Goal: Information Seeking & Learning: Learn about a topic

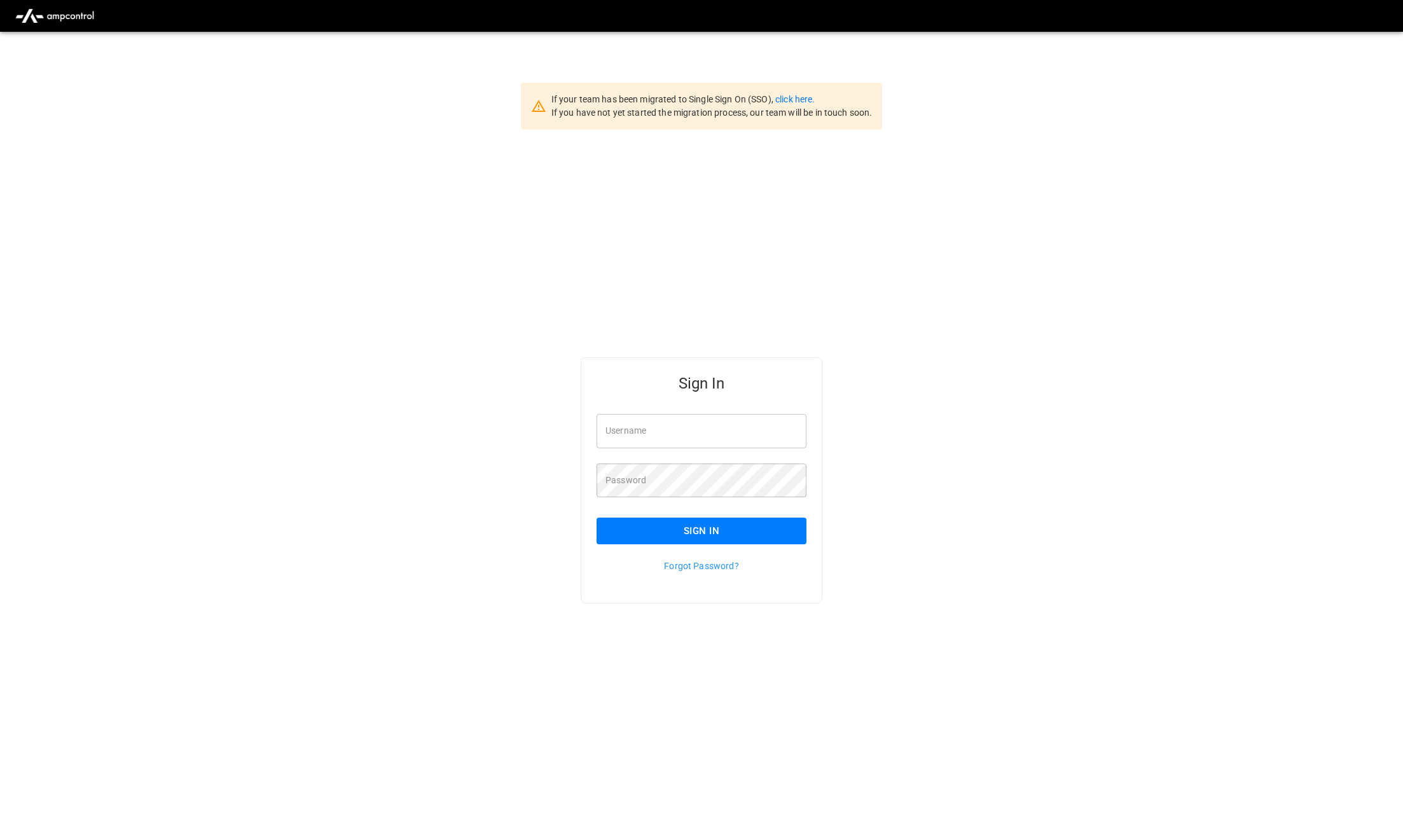
type input "**********"
click at [743, 526] on button "Sign In" at bounding box center [702, 531] width 210 height 27
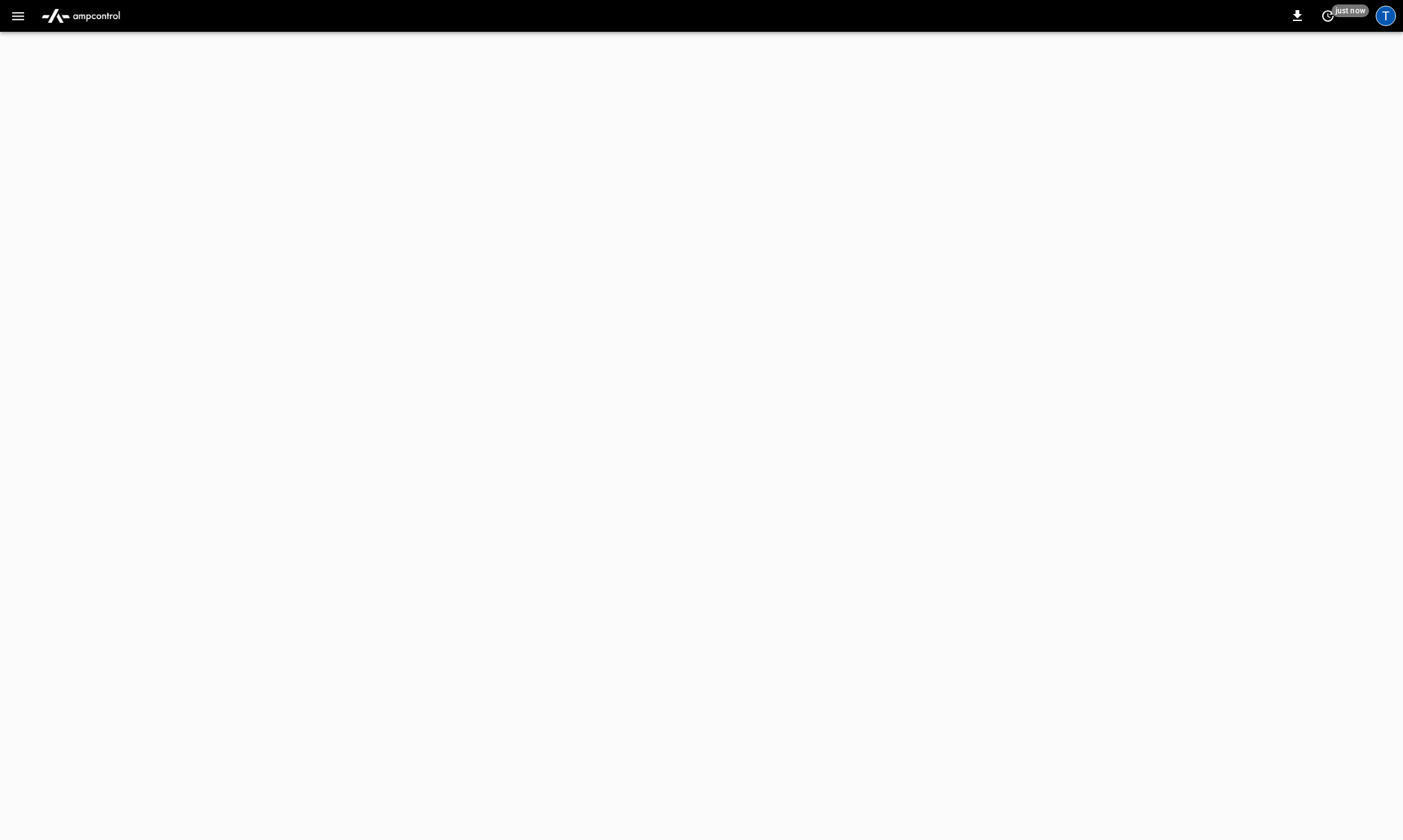
click at [1389, 23] on div "T" at bounding box center [1386, 16] width 21 height 21
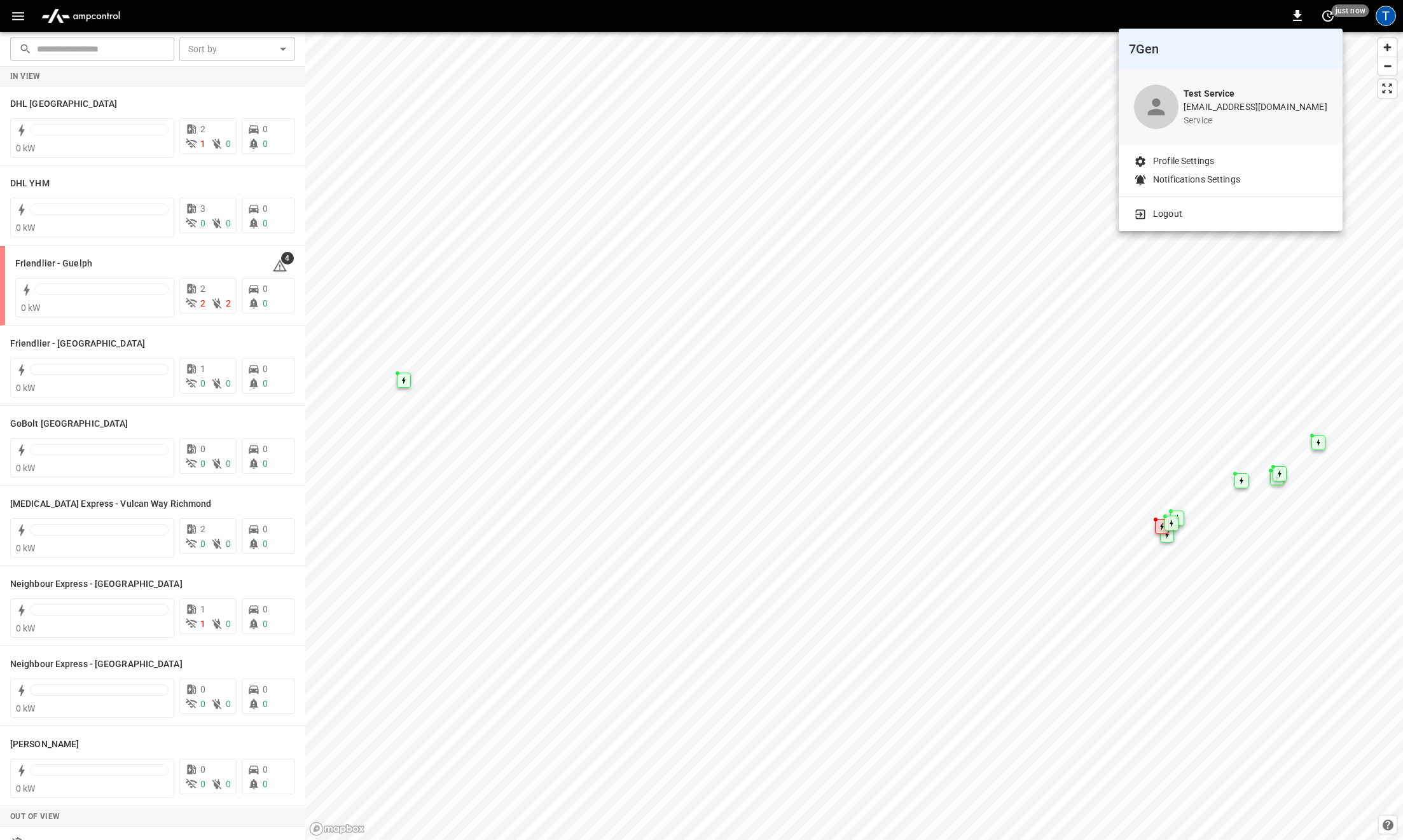
click at [1161, 217] on p "Logout" at bounding box center [1167, 214] width 29 height 13
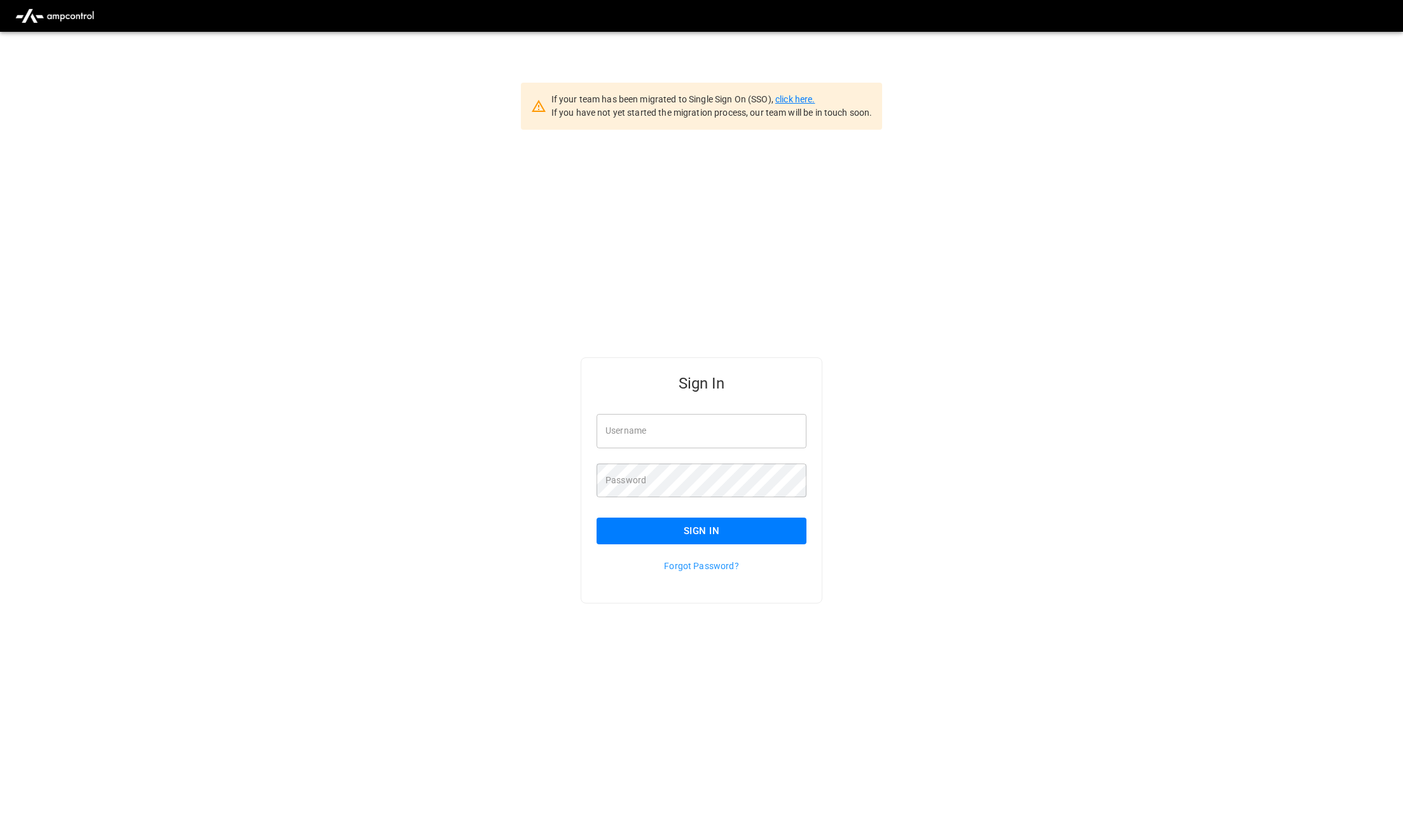
type input "**********"
click at [804, 100] on link "click here." at bounding box center [795, 99] width 40 height 10
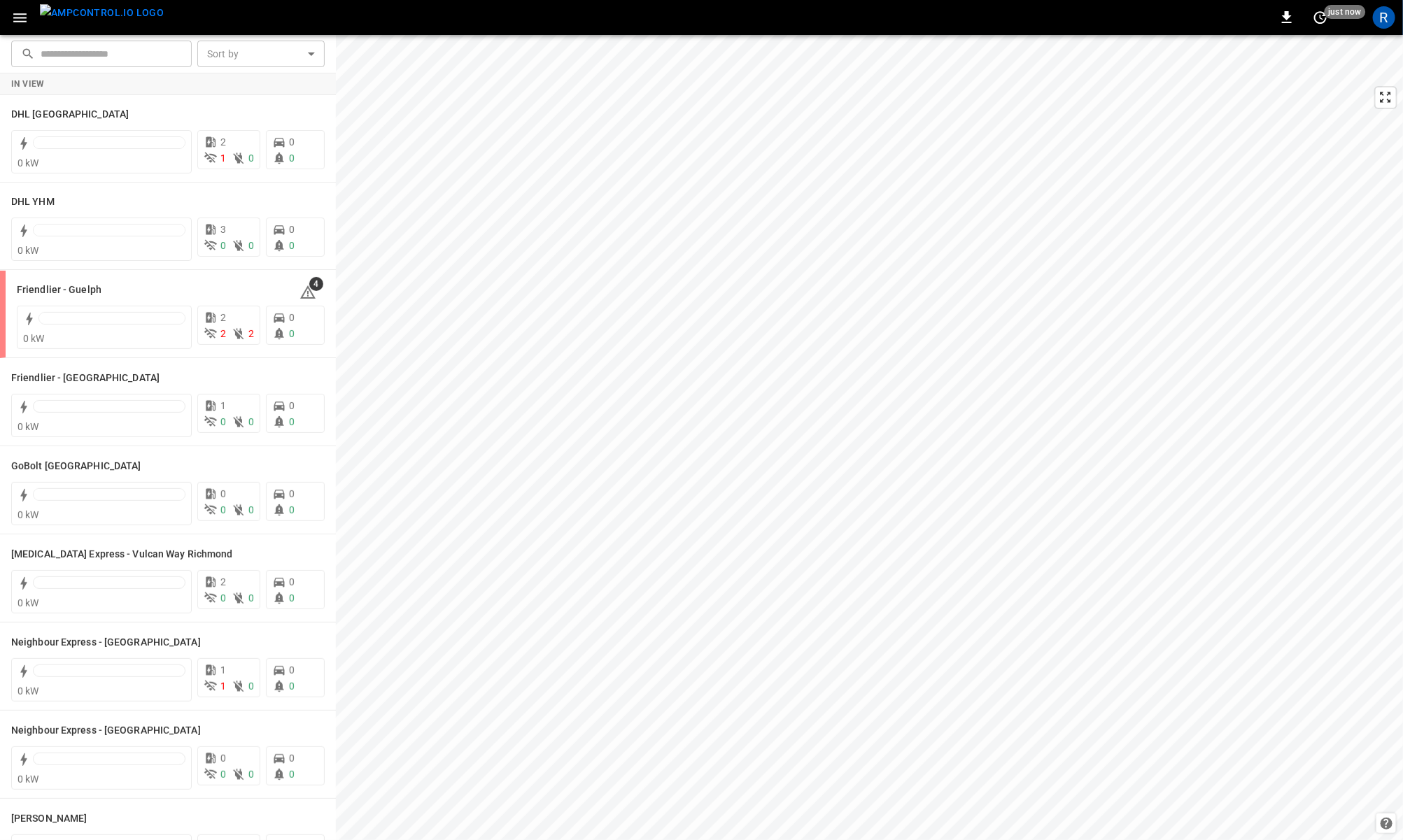
click at [19, 24] on icon "button" at bounding box center [20, 17] width 17 height 17
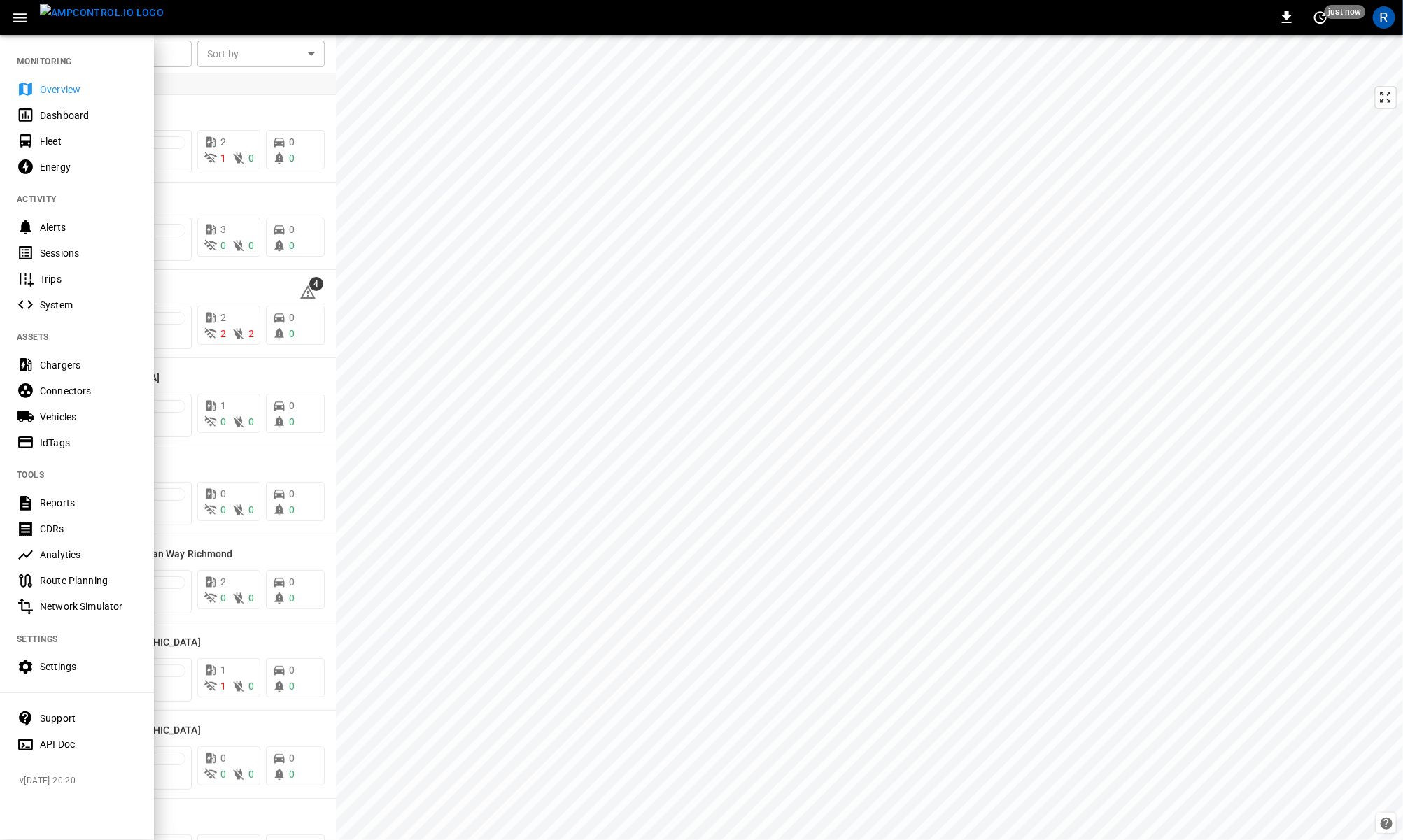
click at [19, 19] on icon "button" at bounding box center [20, 17] width 17 height 17
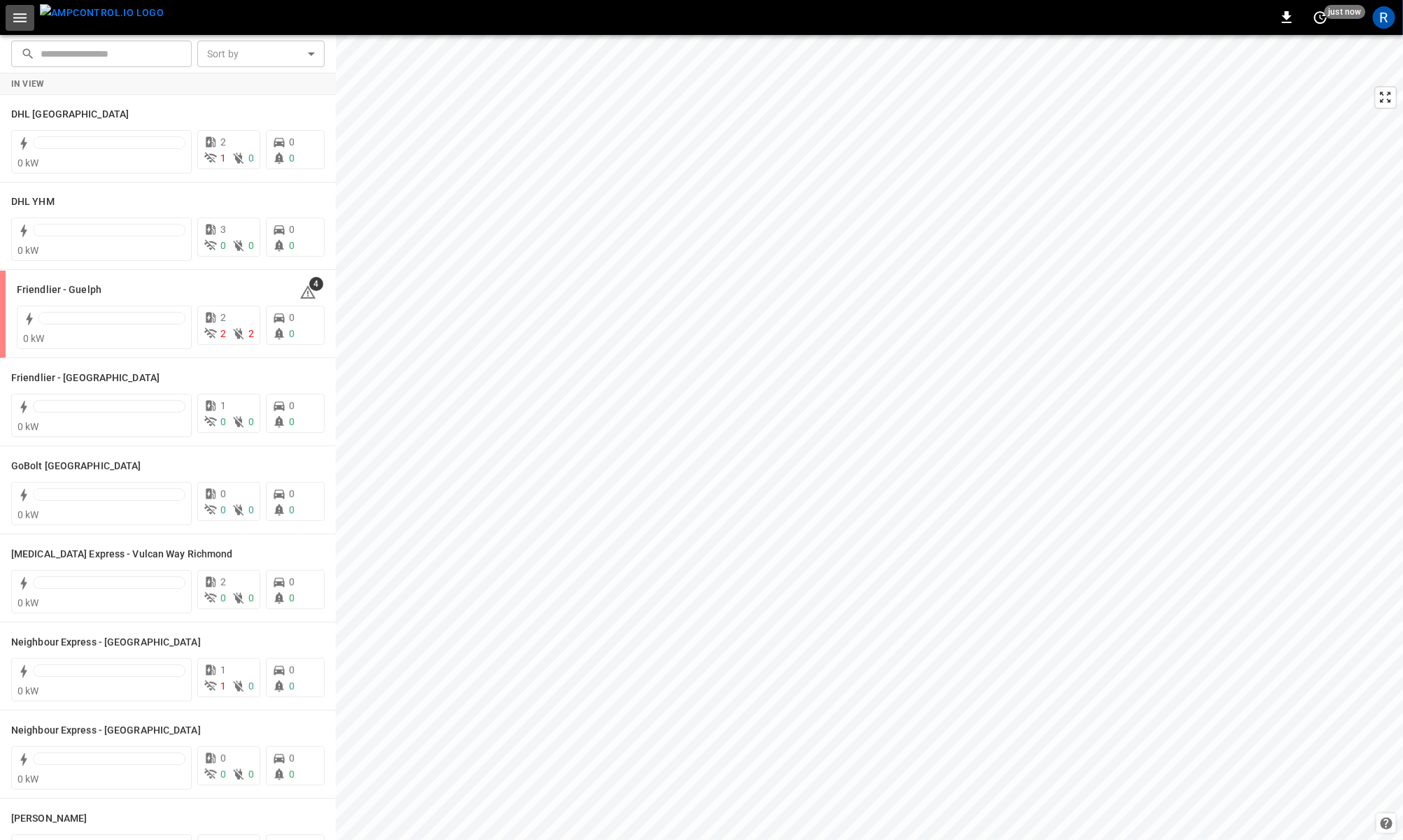
click at [19, 19] on icon "button" at bounding box center [20, 17] width 17 height 17
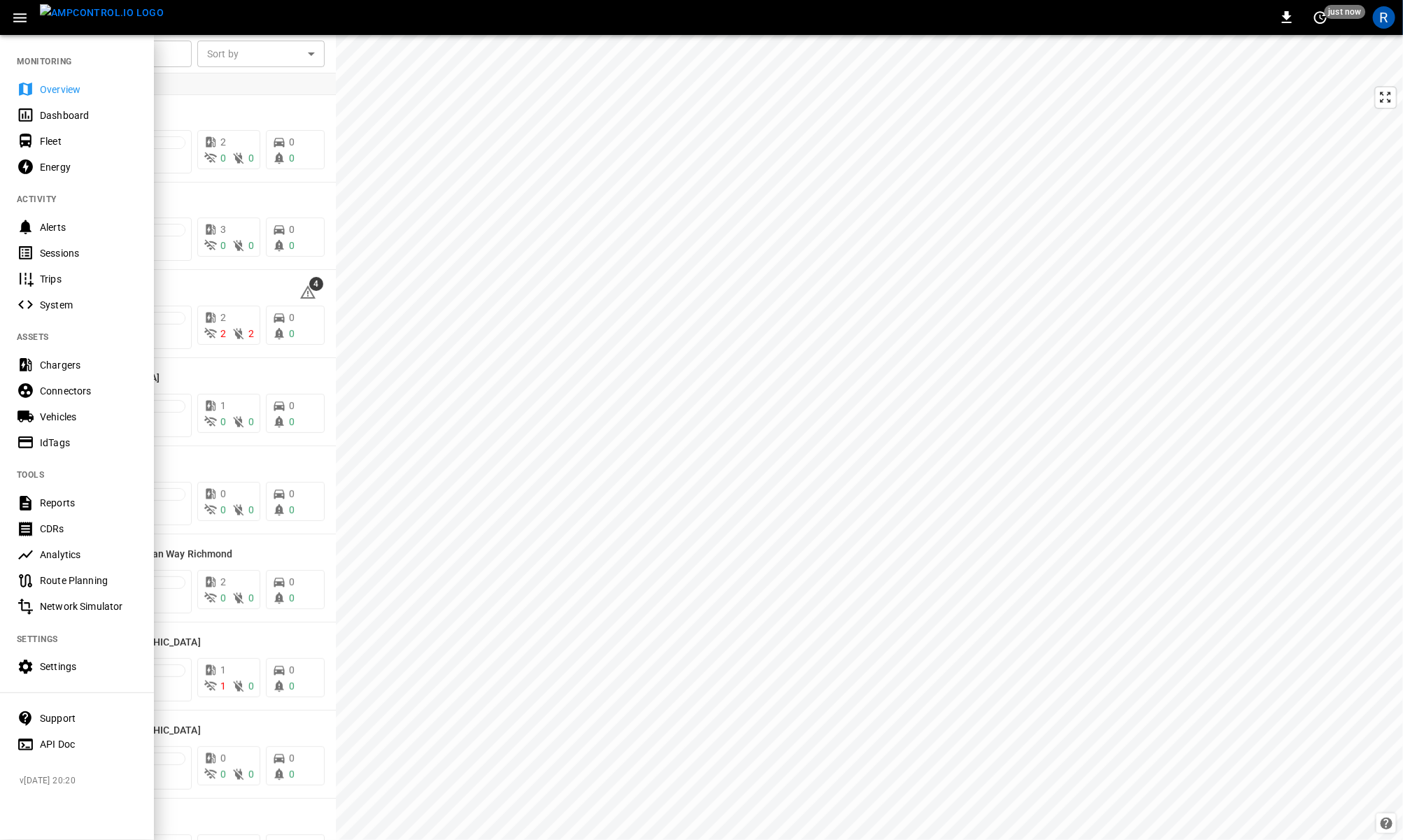
click at [235, 314] on div at bounding box center [701, 420] width 1403 height 840
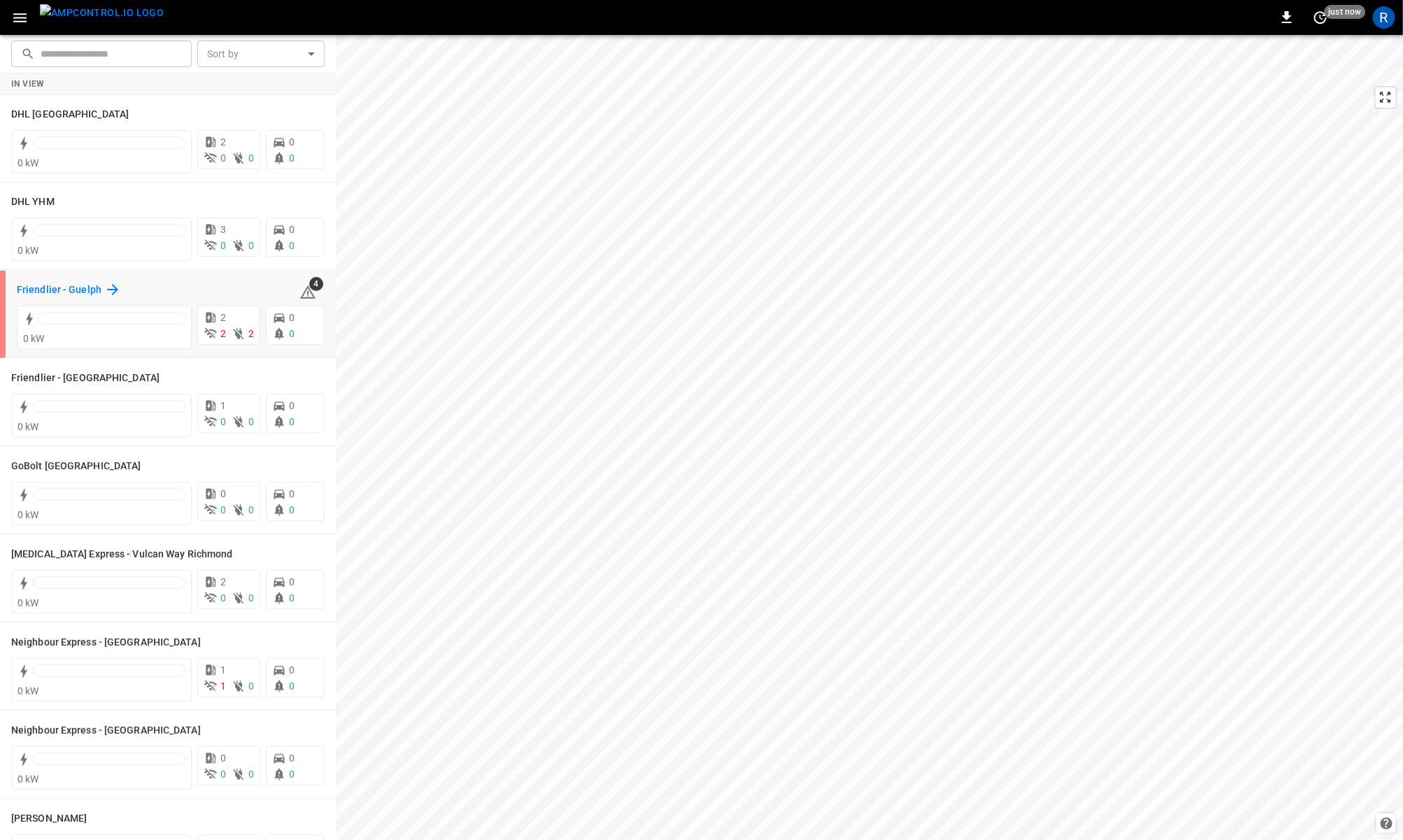
click at [105, 288] on icon at bounding box center [112, 289] width 17 height 17
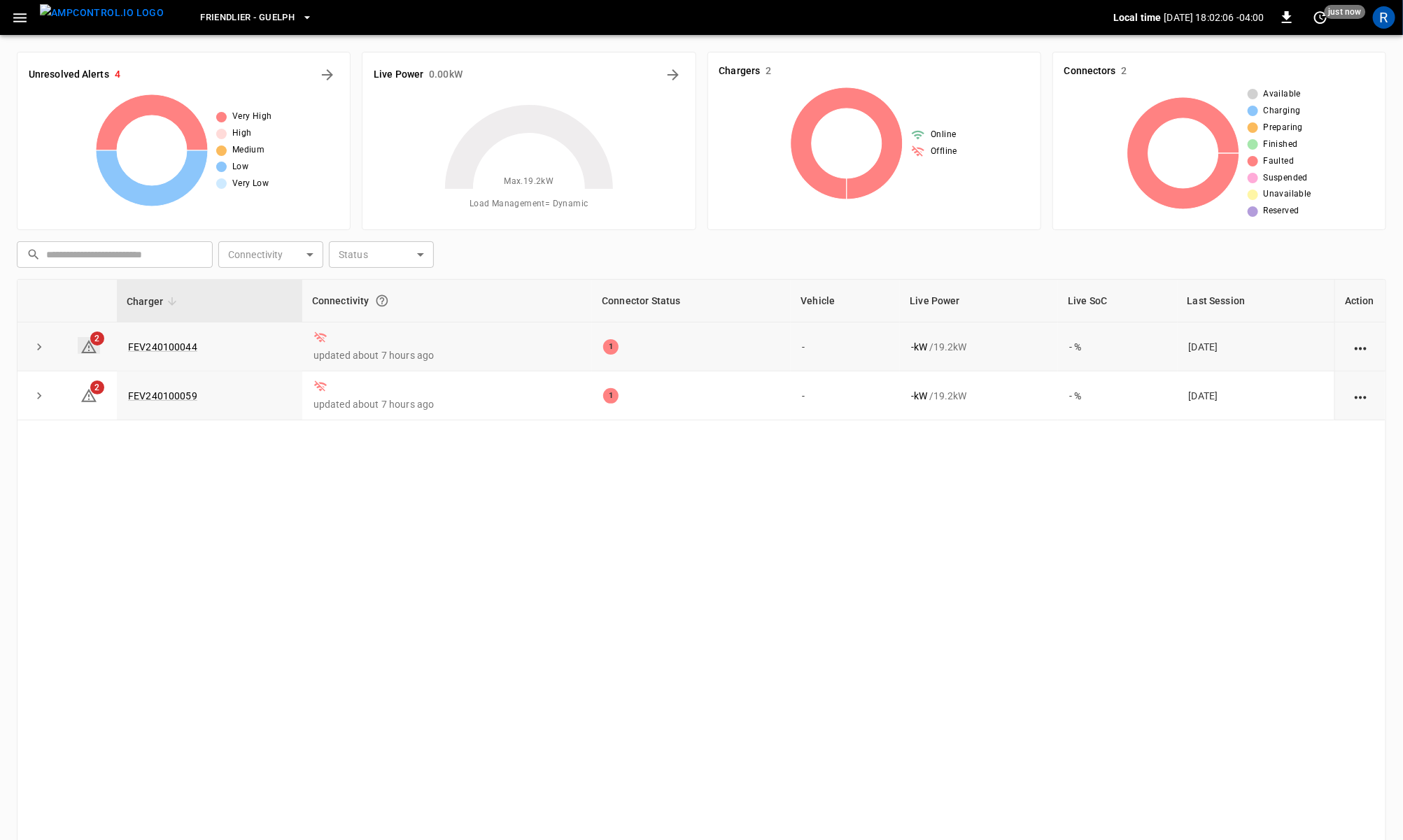
click at [94, 348] on icon at bounding box center [88, 346] width 17 height 17
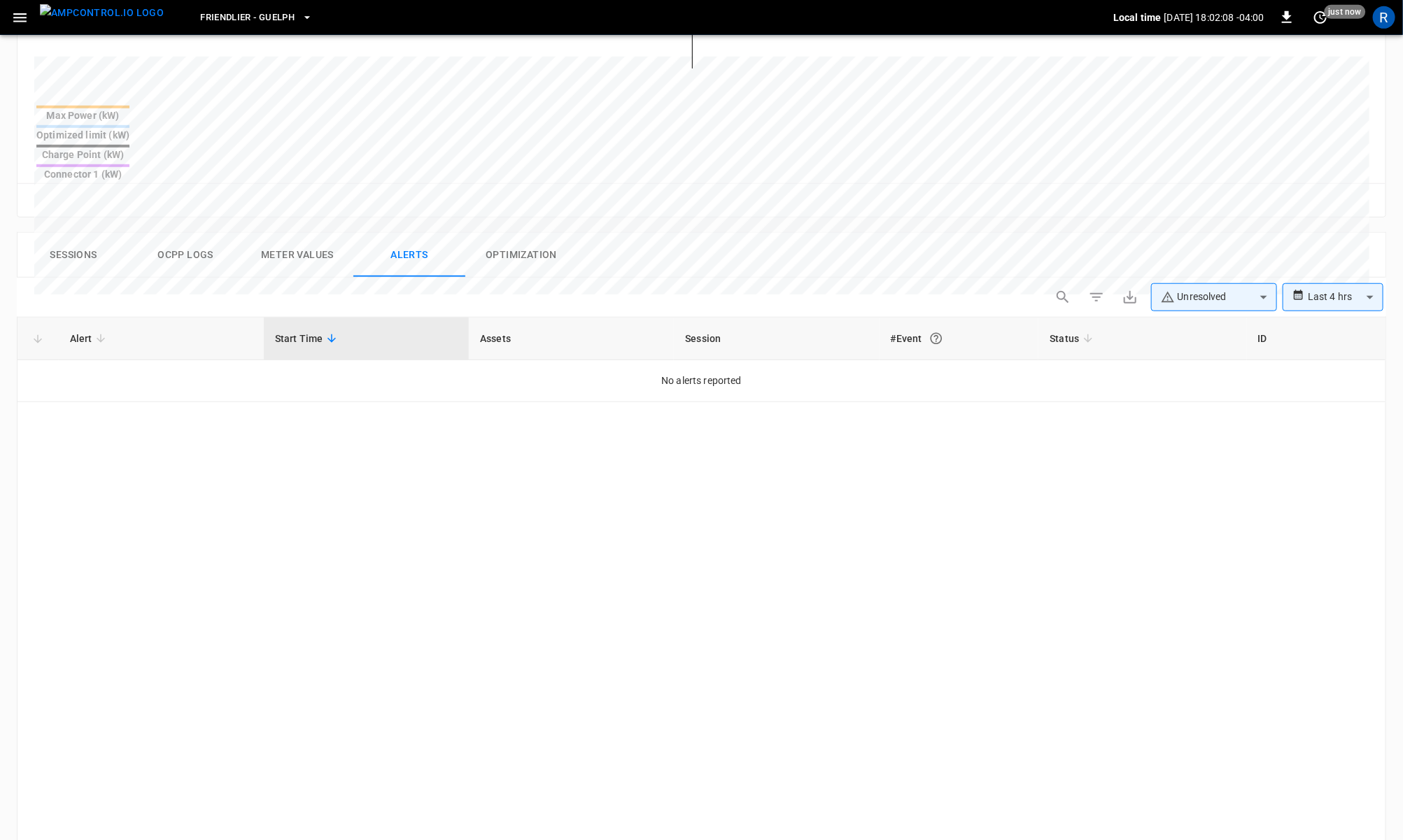
scroll to position [397, 0]
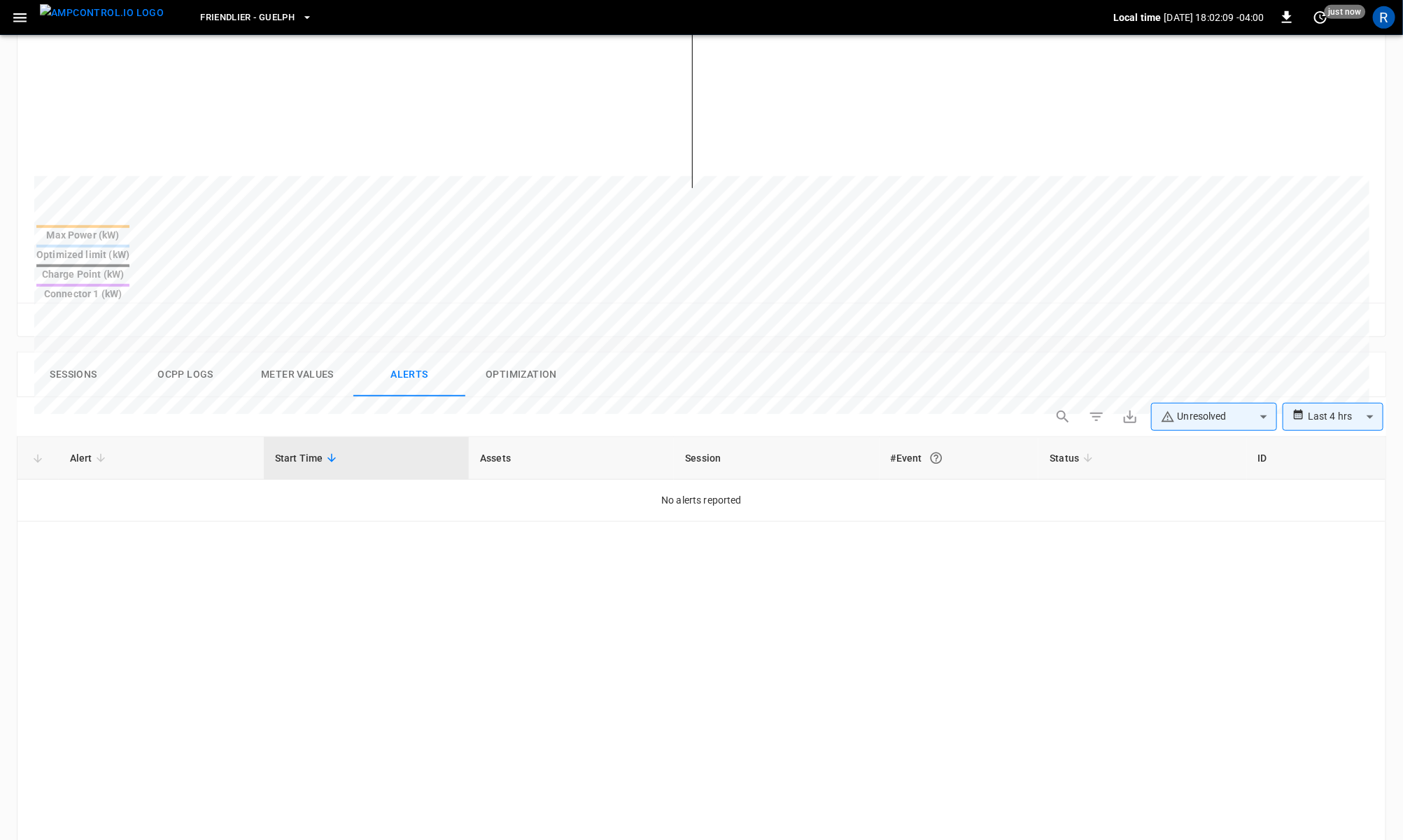
click at [69, 353] on button "Sessions" at bounding box center [73, 374] width 112 height 44
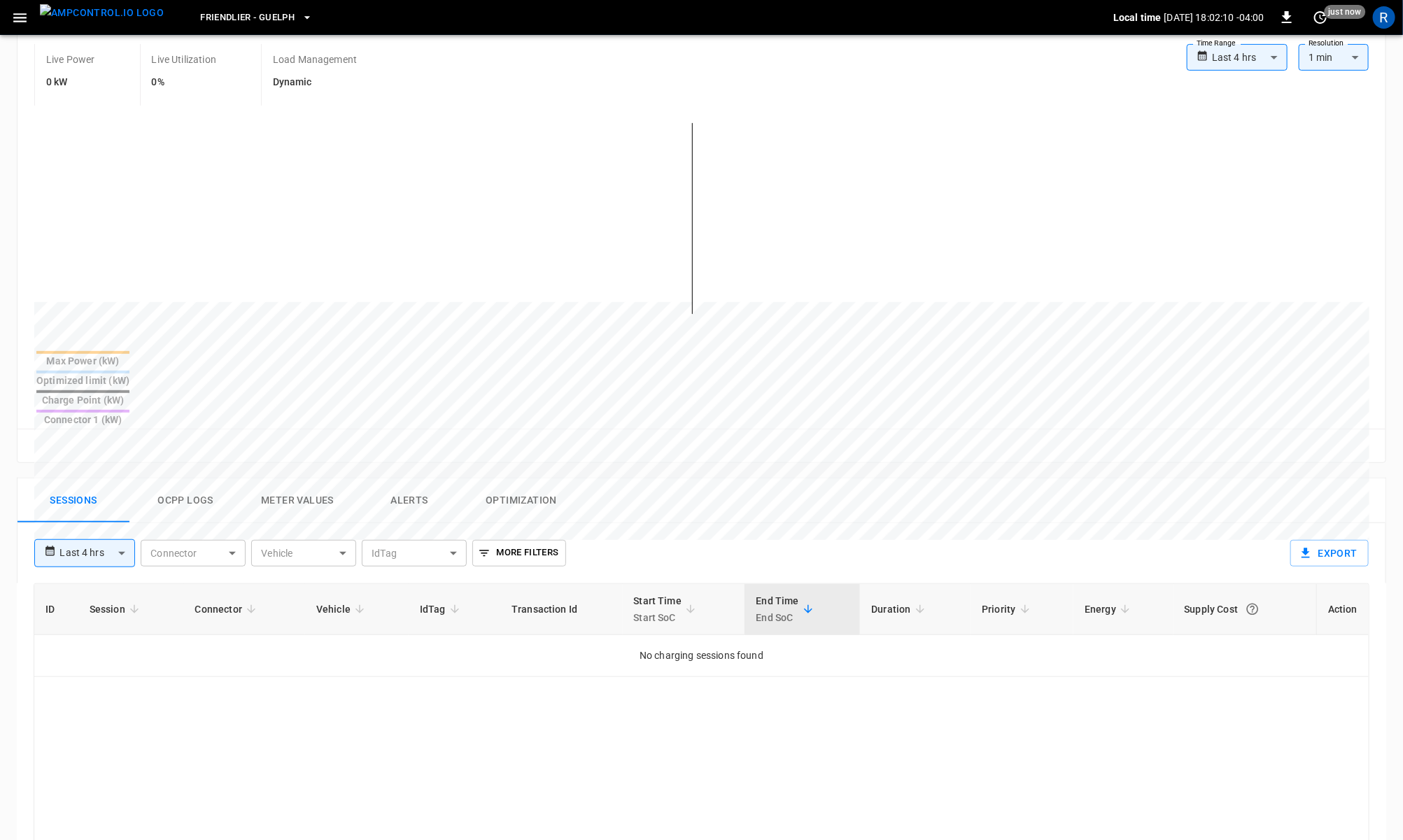
scroll to position [0, 0]
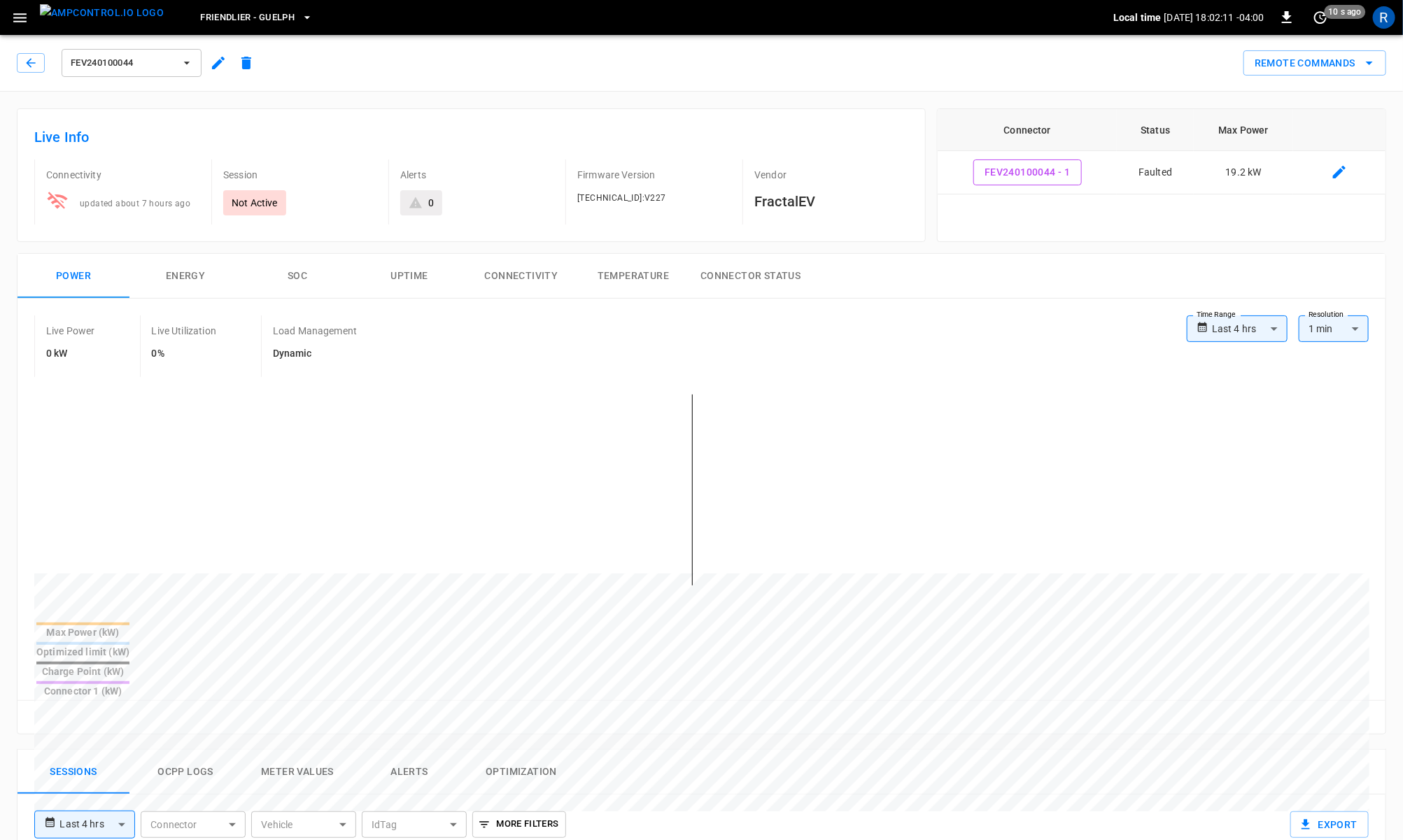
click at [1254, 320] on body "**********" at bounding box center [701, 749] width 1403 height 1497
click at [1237, 386] on li "Last 24 hrs" at bounding box center [1238, 382] width 101 height 24
type input "**********"
click at [37, 66] on icon "button" at bounding box center [30, 63] width 14 height 14
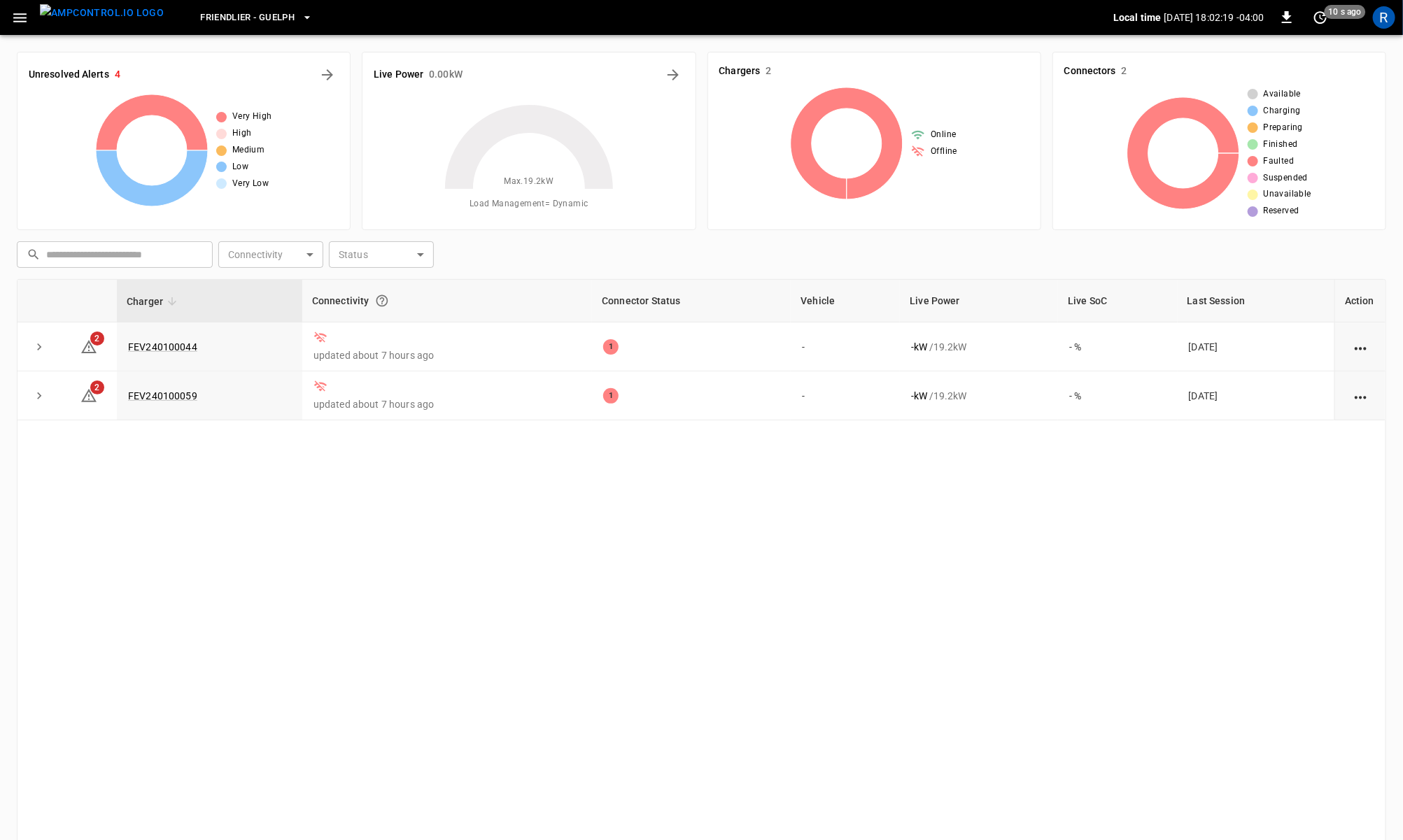
click at [11, 19] on icon "button" at bounding box center [20, 17] width 17 height 17
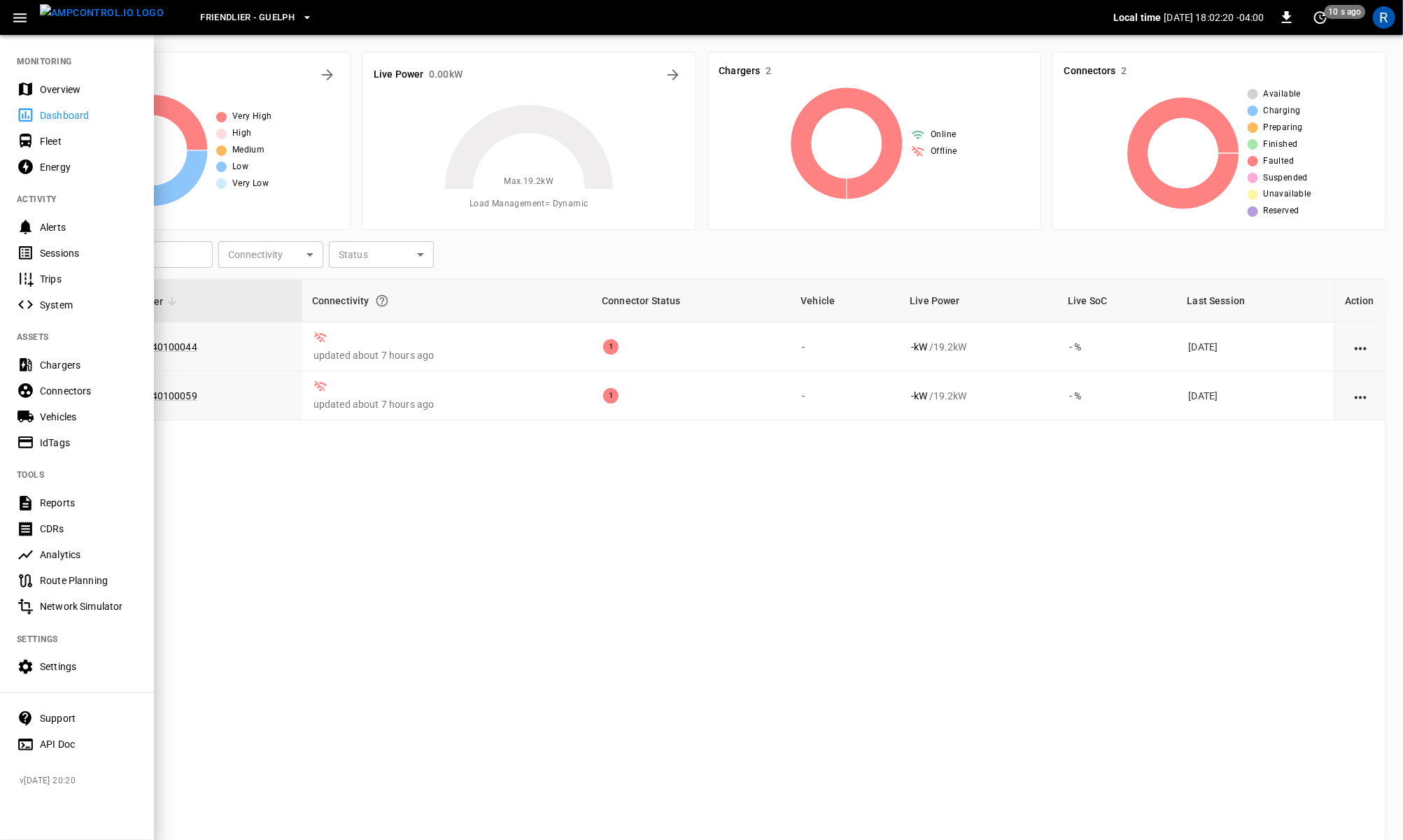
click at [73, 156] on div "Energy" at bounding box center [77, 167] width 154 height 26
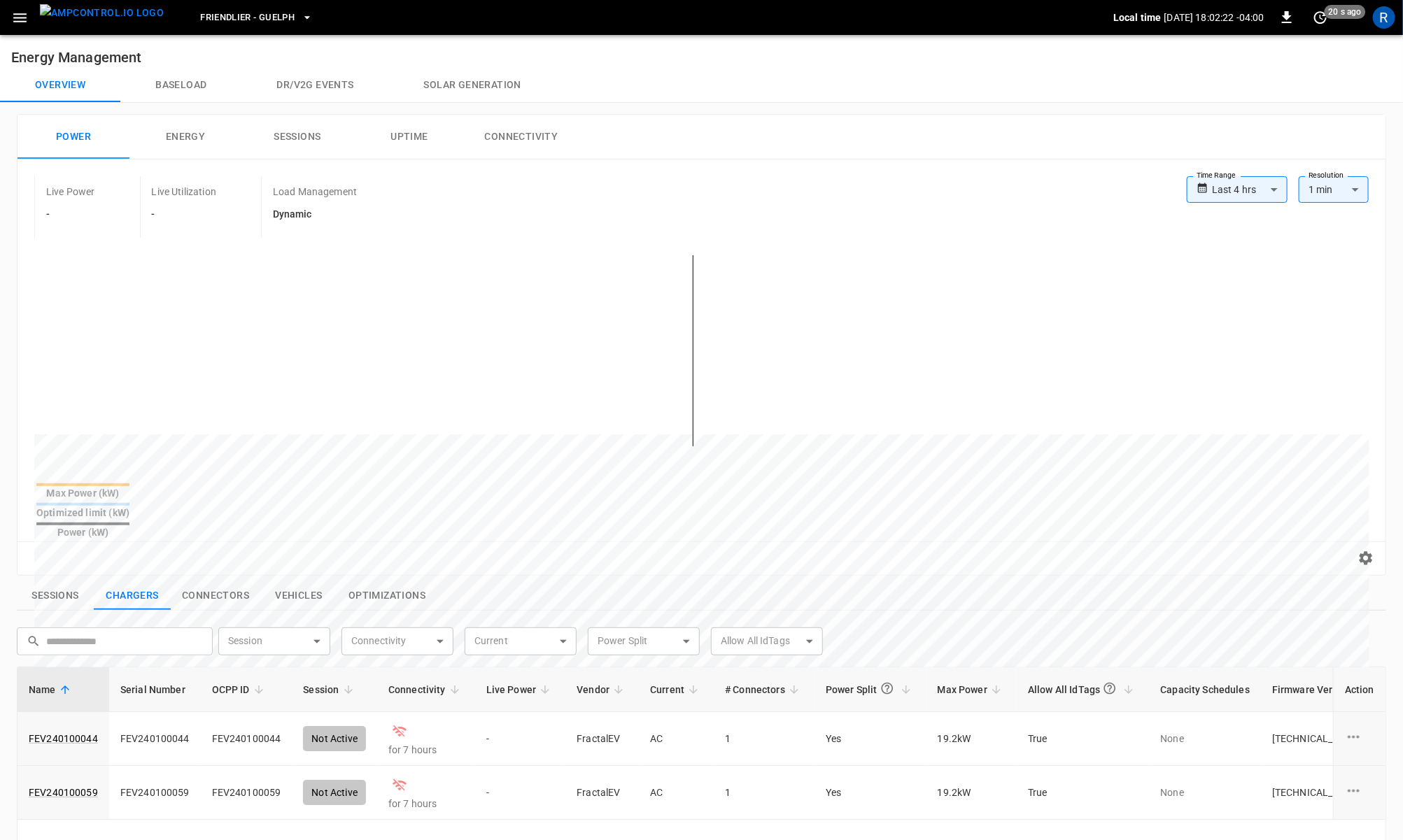
click at [1266, 182] on body "**********" at bounding box center [701, 651] width 1403 height 1303
click at [1241, 239] on li "Last 24 hrs" at bounding box center [1238, 243] width 101 height 24
type input "**********"
click at [518, 130] on button "Connectivity" at bounding box center [521, 137] width 112 height 44
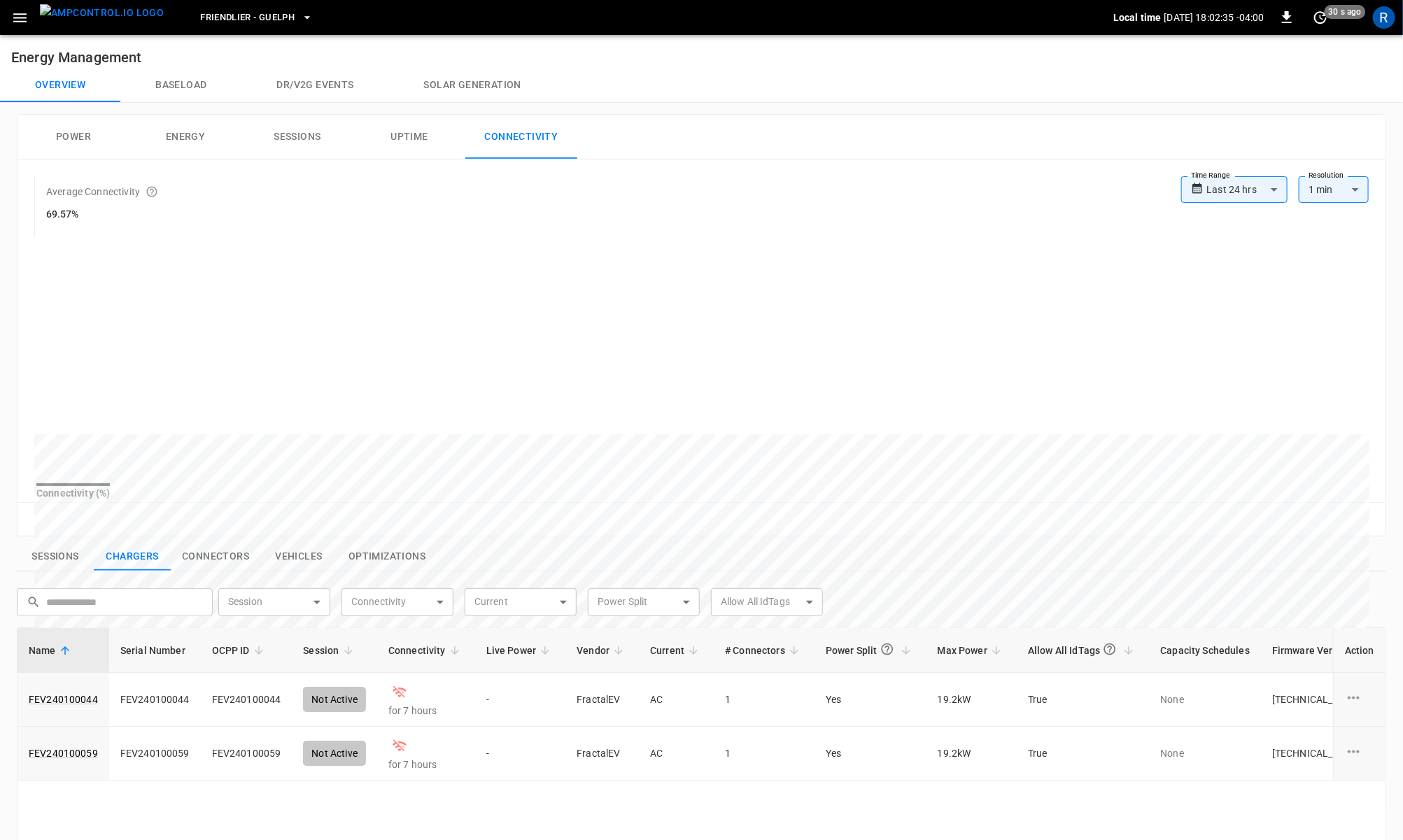
click at [87, 147] on button "Power" at bounding box center [73, 137] width 112 height 44
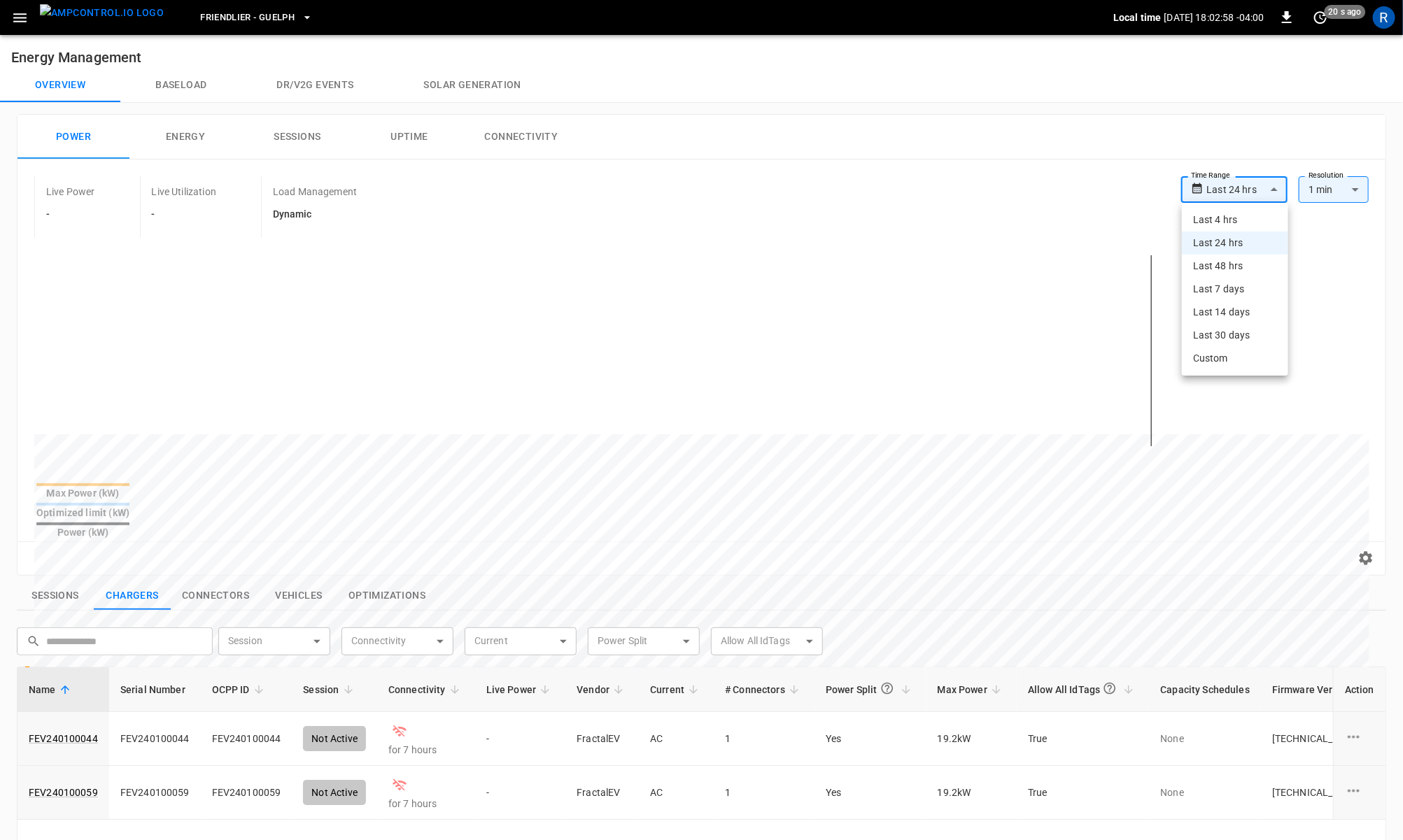
click at [1251, 190] on body "**********" at bounding box center [701, 651] width 1403 height 1303
click at [1251, 265] on li "Last 48 hrs" at bounding box center [1235, 265] width 106 height 24
click at [1251, 176] on body "**********" at bounding box center [701, 651] width 1403 height 1303
click at [1237, 244] on li "Last 24 hrs" at bounding box center [1235, 243] width 106 height 24
type input "**********"
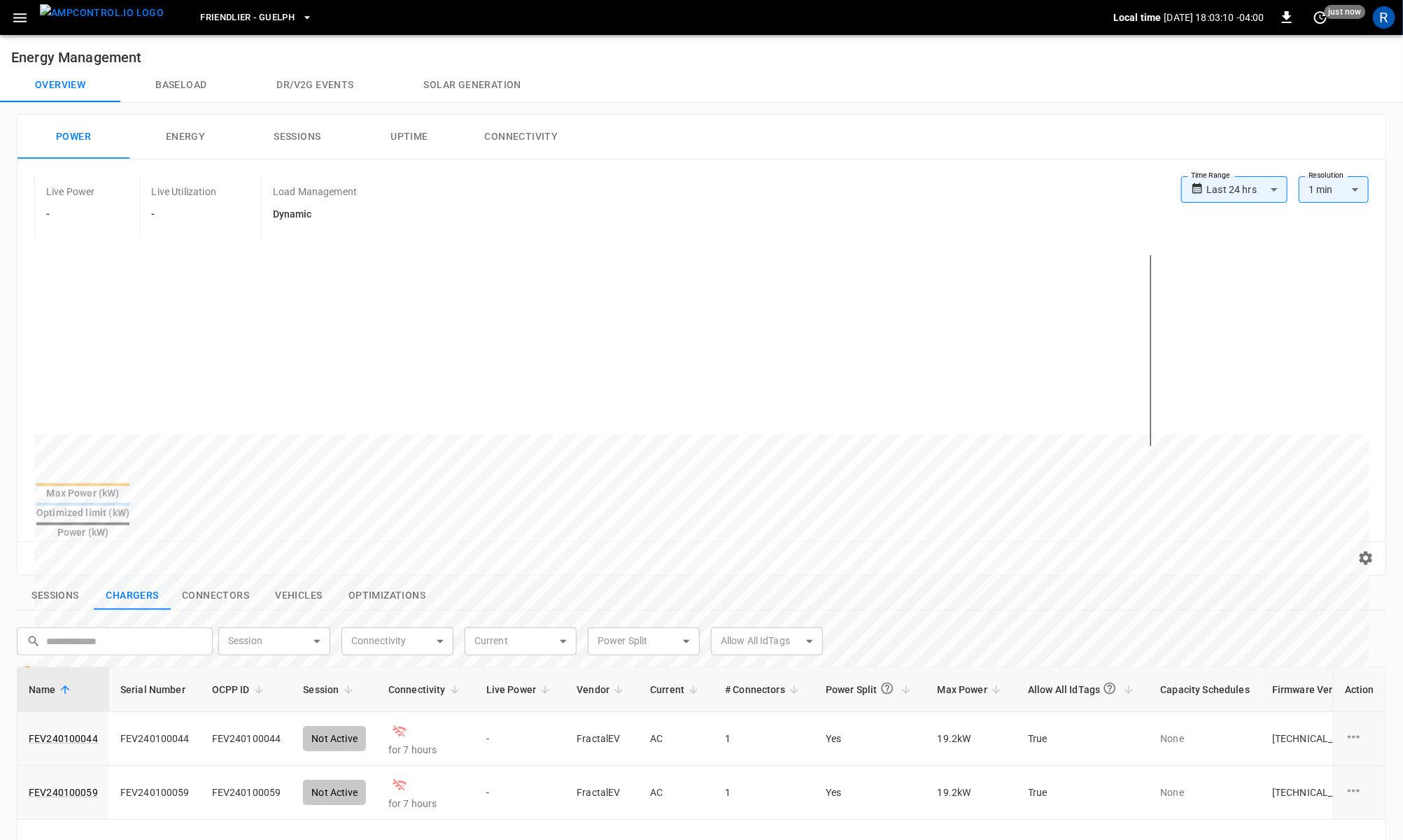
click at [244, 2] on div "Friendlier - Guelph" at bounding box center [644, 18] width 938 height 33
click at [244, 24] on span "Friendlier - Guelph" at bounding box center [247, 17] width 94 height 16
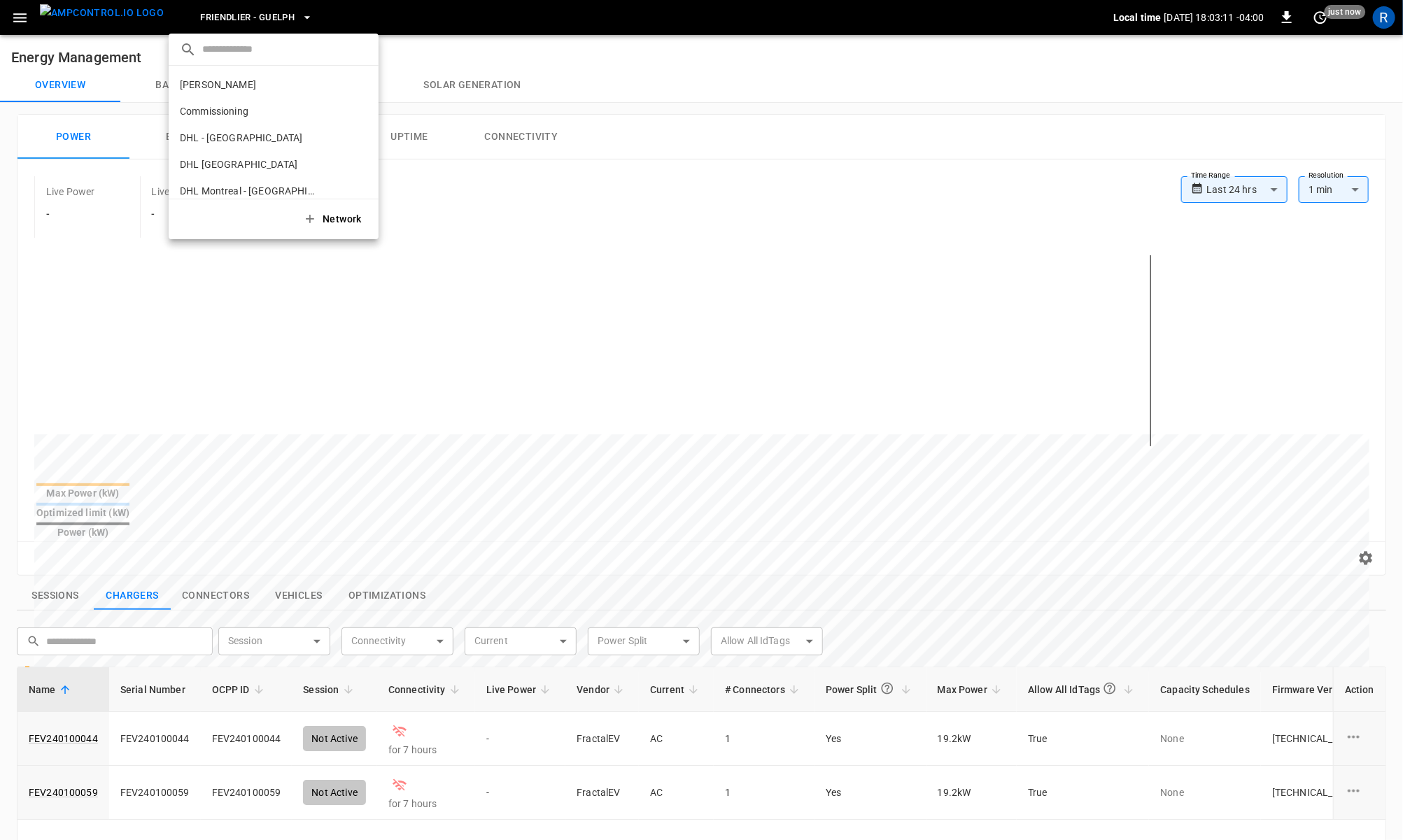
scroll to position [155, 0]
click at [253, 123] on p "Friendlier - [GEOGRAPHIC_DATA]" at bounding box center [247, 116] width 137 height 14
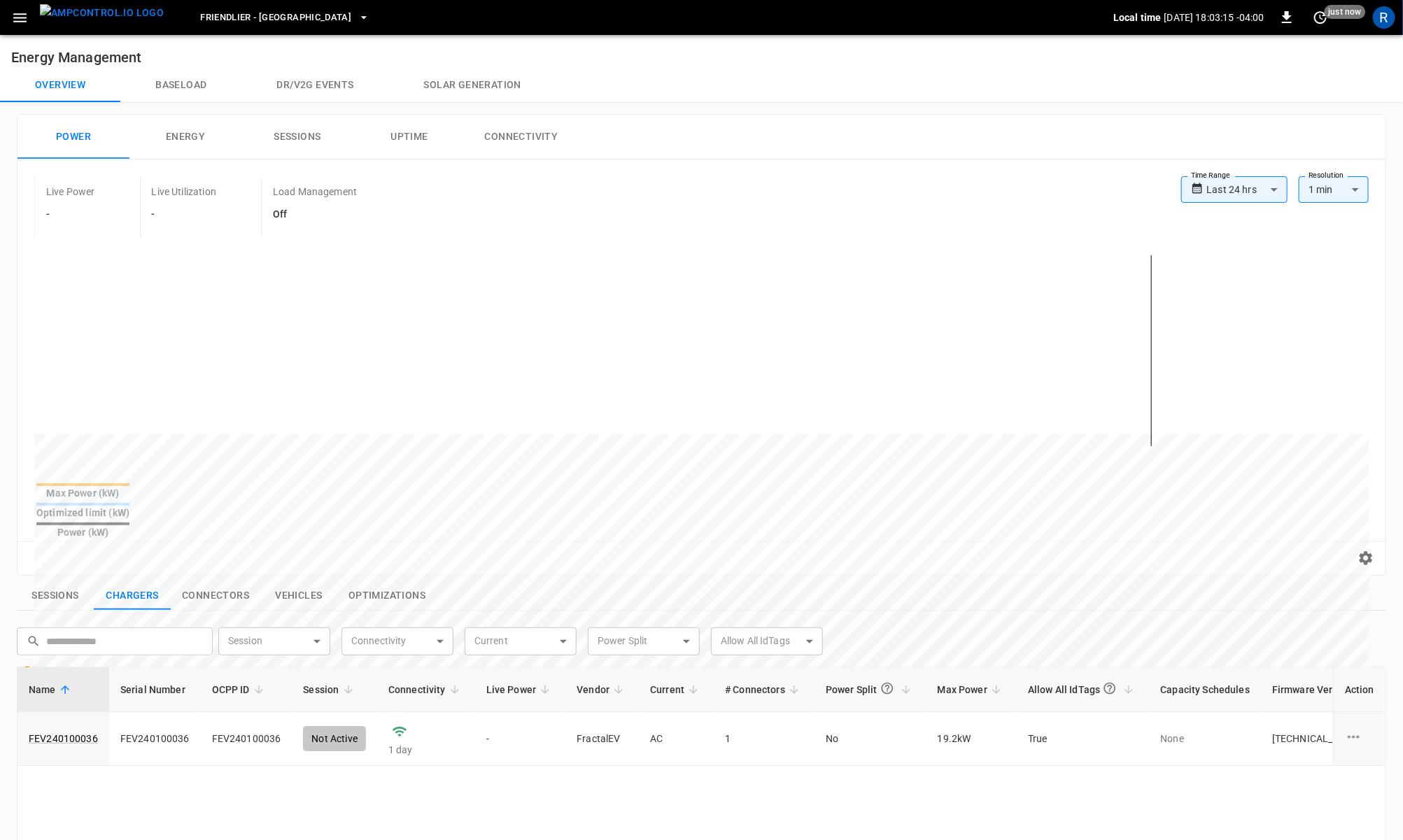
click at [240, 10] on span "Friendlier - [GEOGRAPHIC_DATA]" at bounding box center [276, 17] width 152 height 16
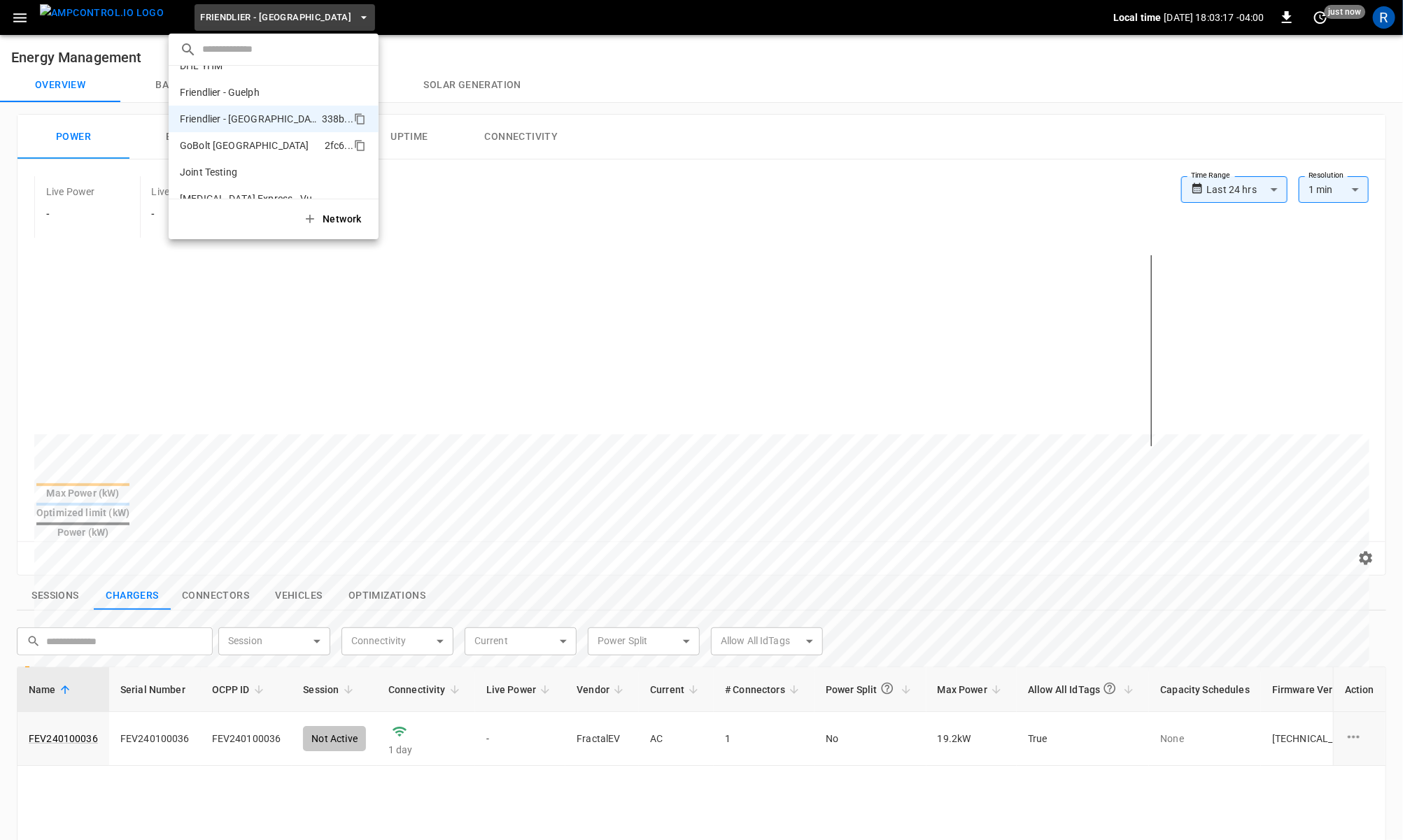
scroll to position [147, 0]
click at [268, 99] on p "Friendlier - Guelph" at bounding box center [249, 97] width 139 height 14
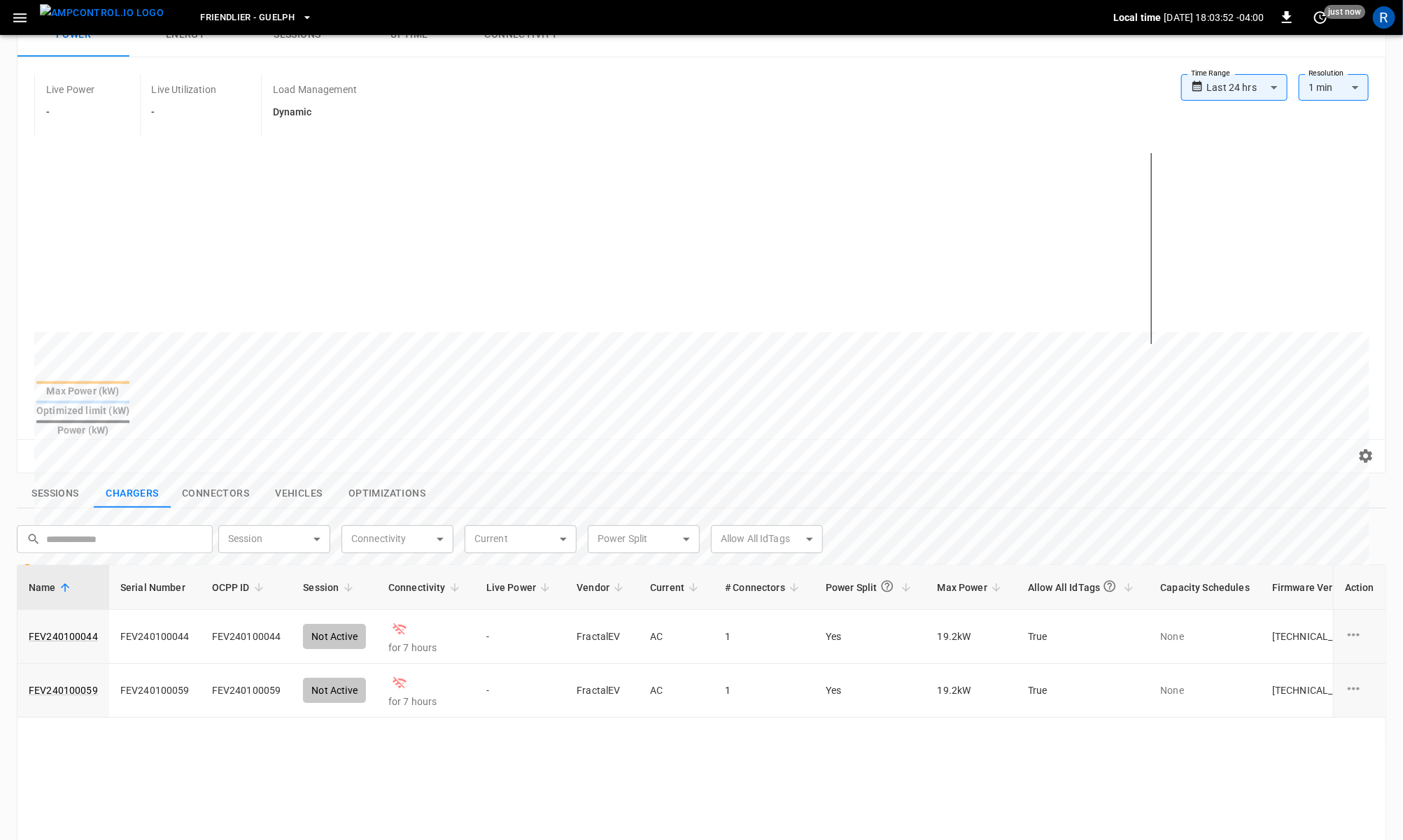
scroll to position [200, 0]
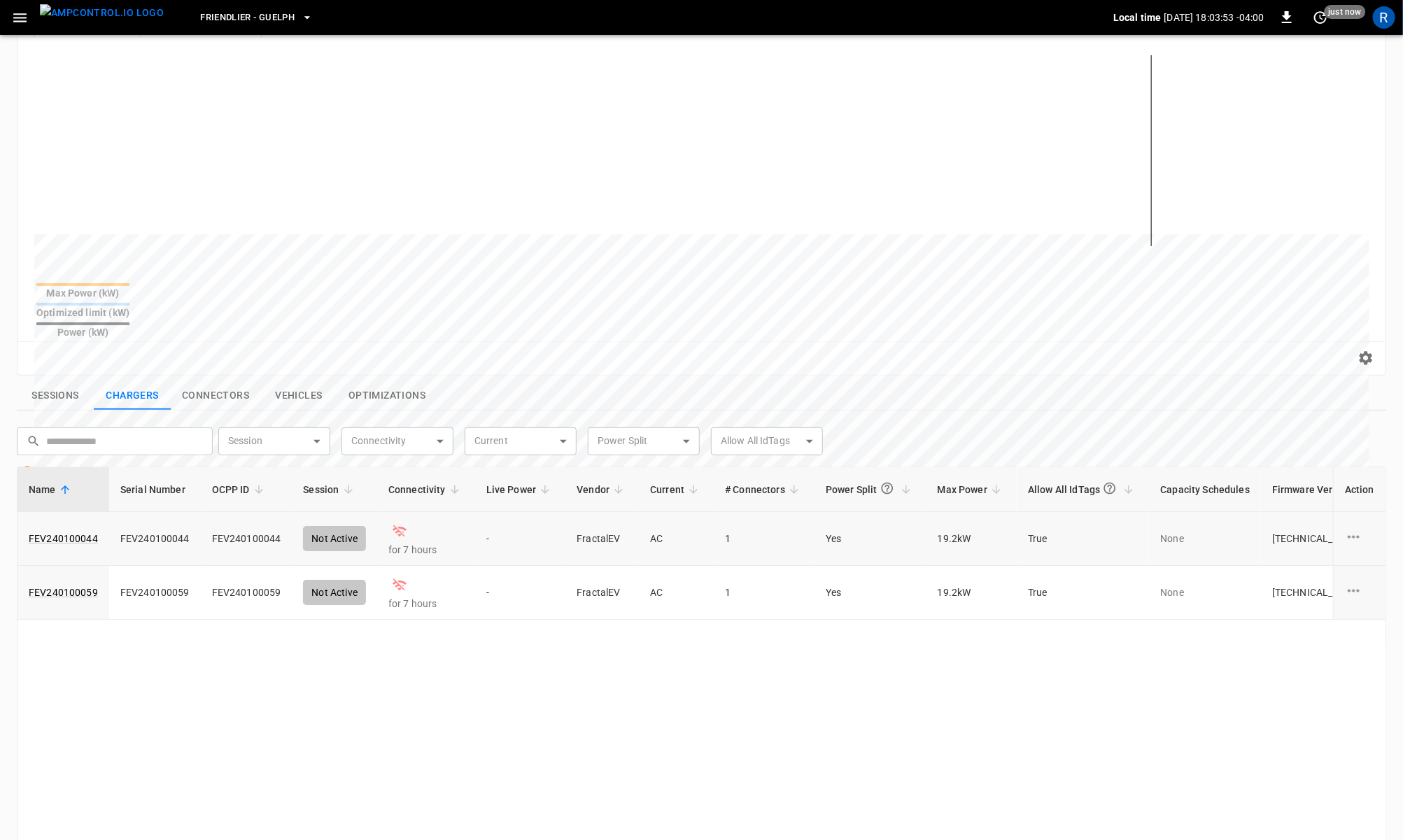
click at [407, 512] on td "for 7 hours" at bounding box center [426, 539] width 98 height 54
click at [397, 512] on td "for 7 hours" at bounding box center [426, 539] width 98 height 54
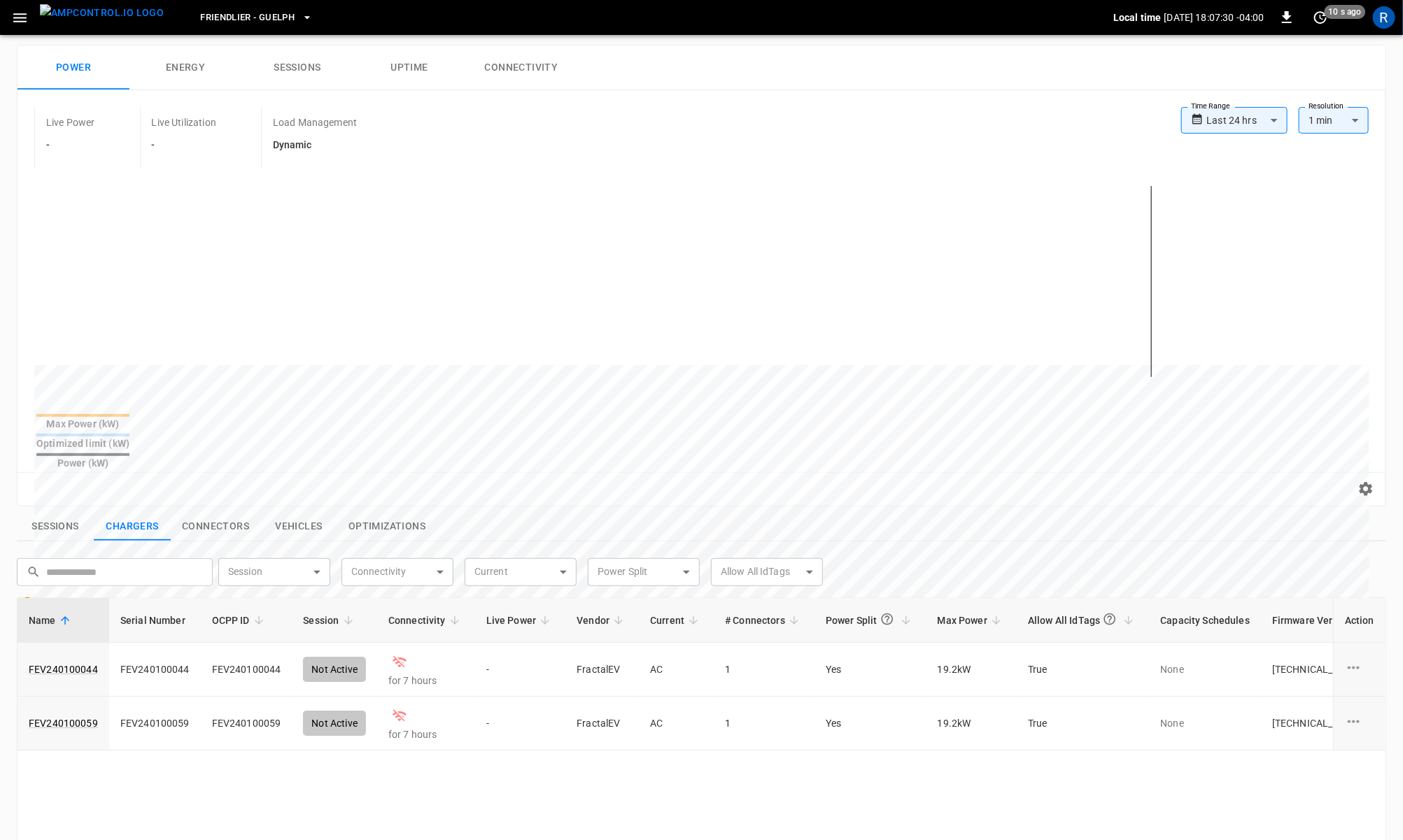
scroll to position [0, 0]
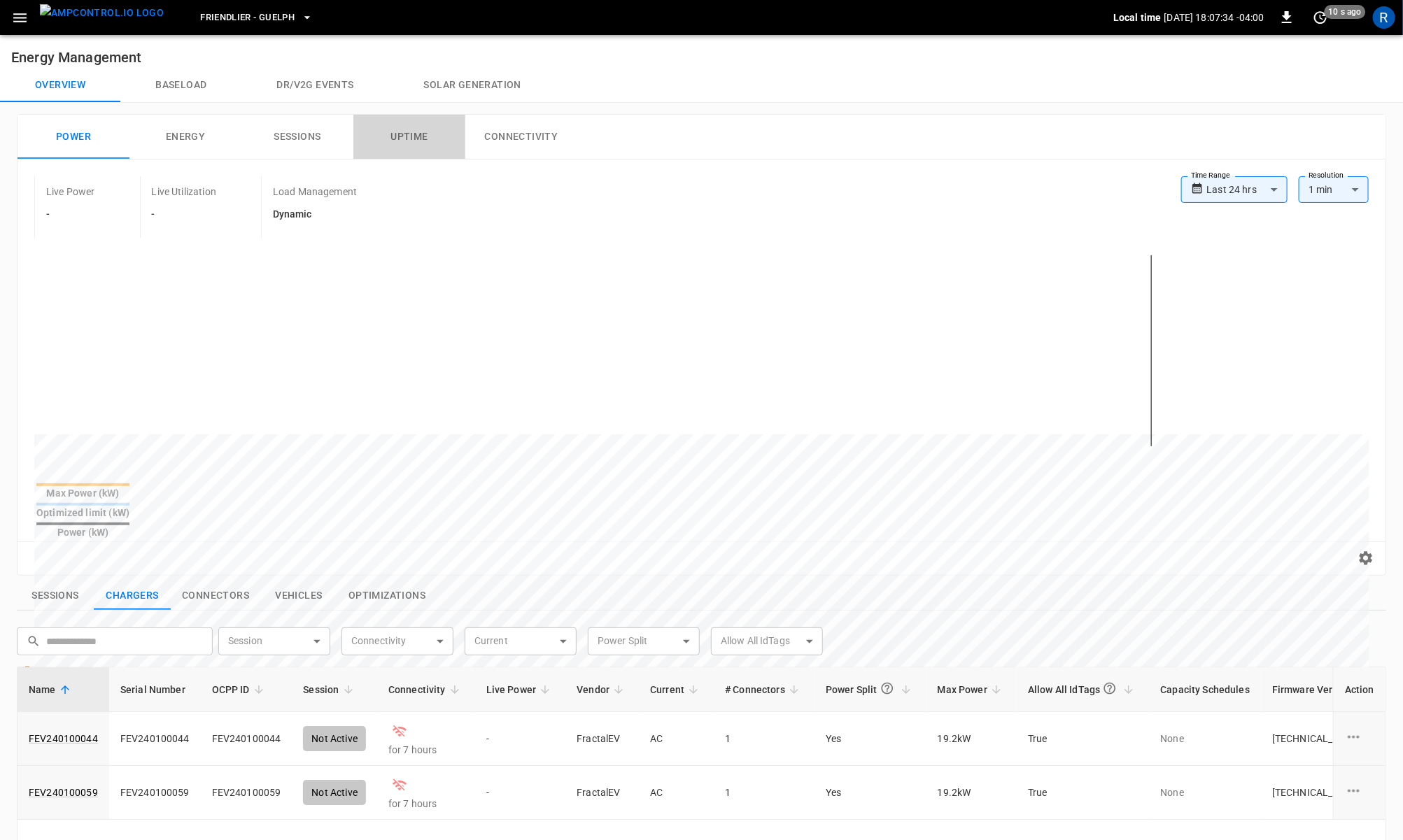
click at [404, 133] on button "Uptime" at bounding box center [409, 137] width 112 height 44
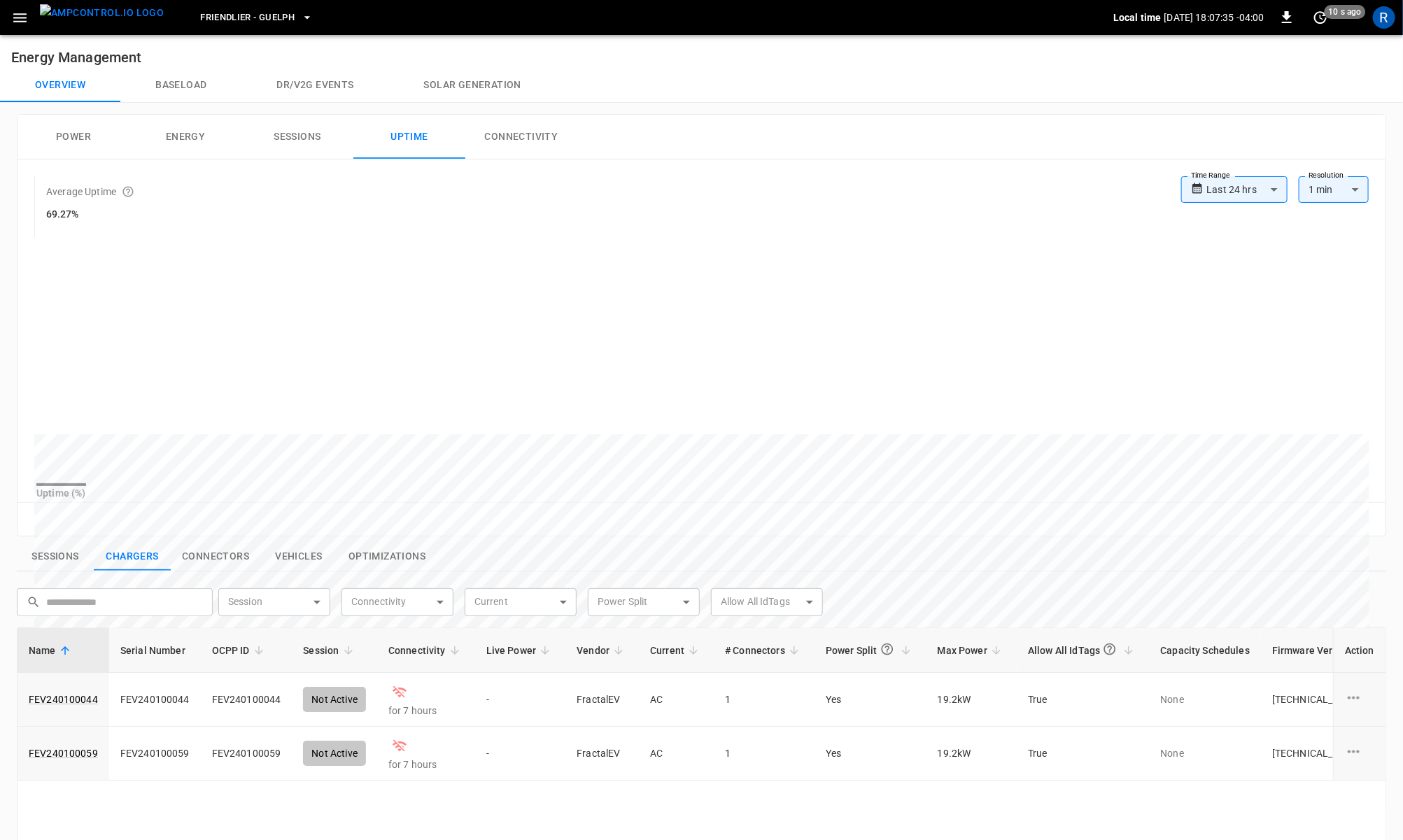
click at [517, 137] on button "Connectivity" at bounding box center [521, 137] width 112 height 44
click at [410, 138] on button "Uptime" at bounding box center [409, 137] width 112 height 44
click at [287, 147] on button "Sessions" at bounding box center [297, 137] width 112 height 44
drag, startPoint x: 242, startPoint y: 141, endPoint x: 269, endPoint y: 199, distance: 64.0
click at [269, 199] on div "**********" at bounding box center [701, 326] width 1368 height 421
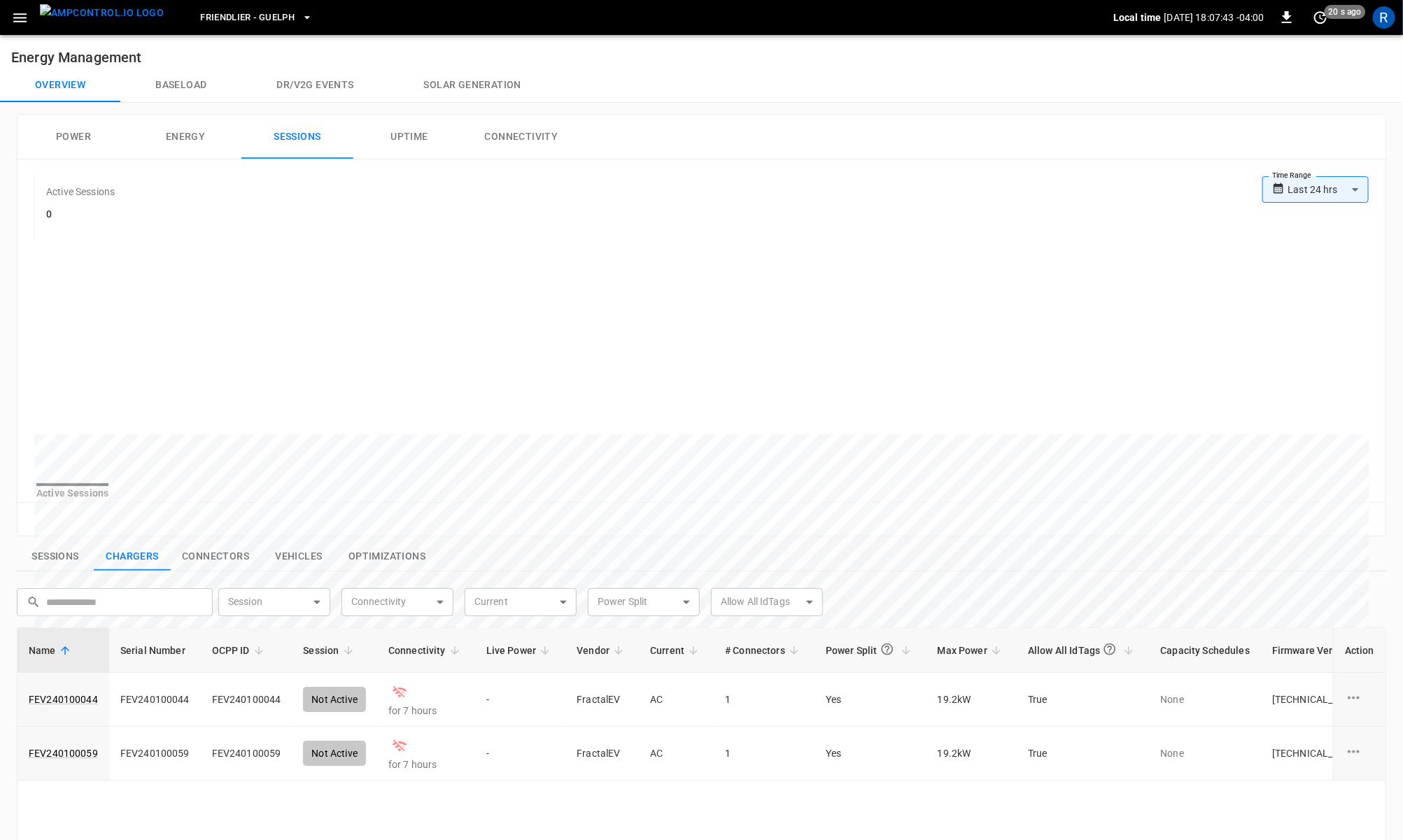
click at [196, 143] on button "Energy" at bounding box center [185, 137] width 112 height 44
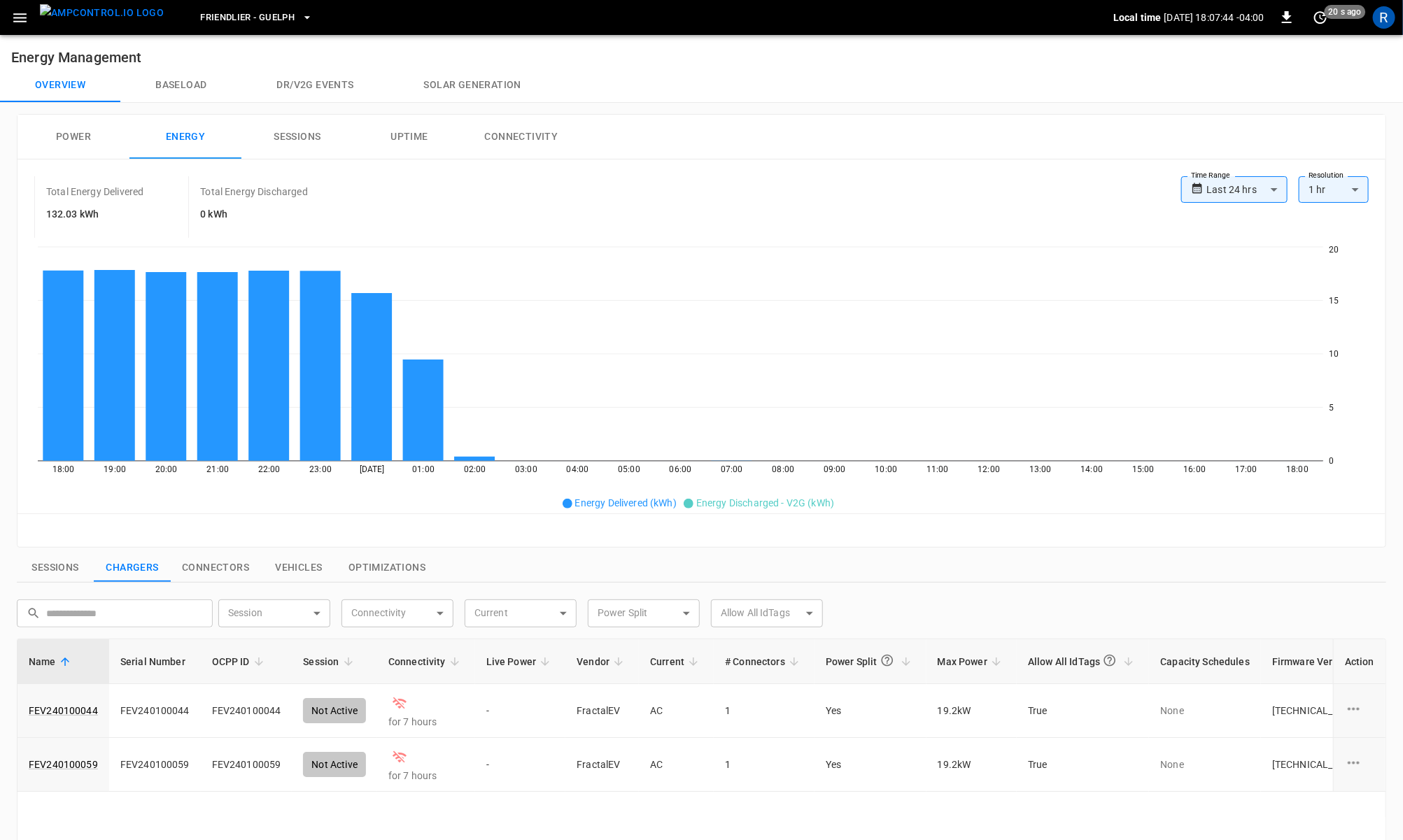
click at [283, 144] on button "Sessions" at bounding box center [297, 137] width 112 height 44
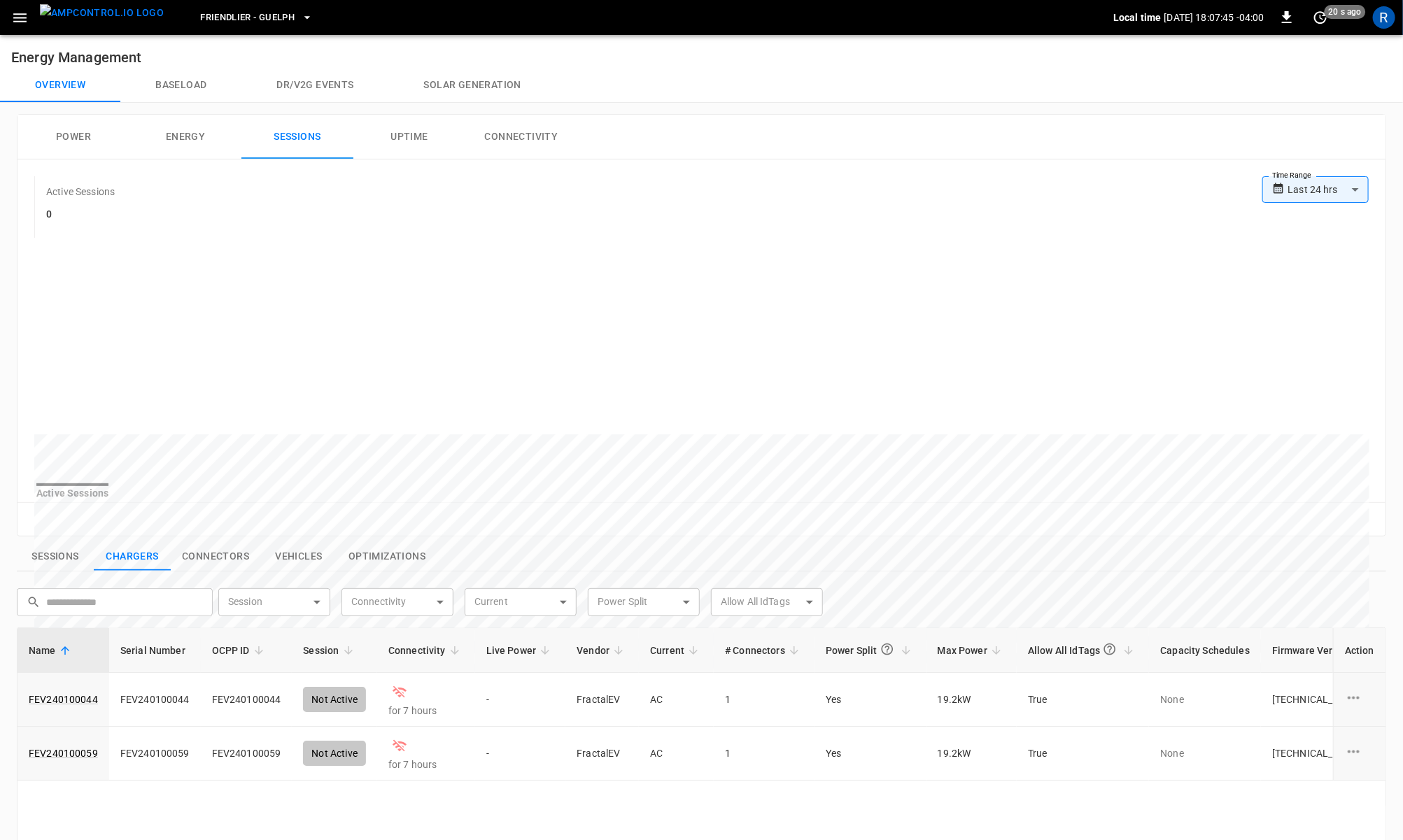
click at [230, 144] on button "Energy" at bounding box center [185, 137] width 112 height 44
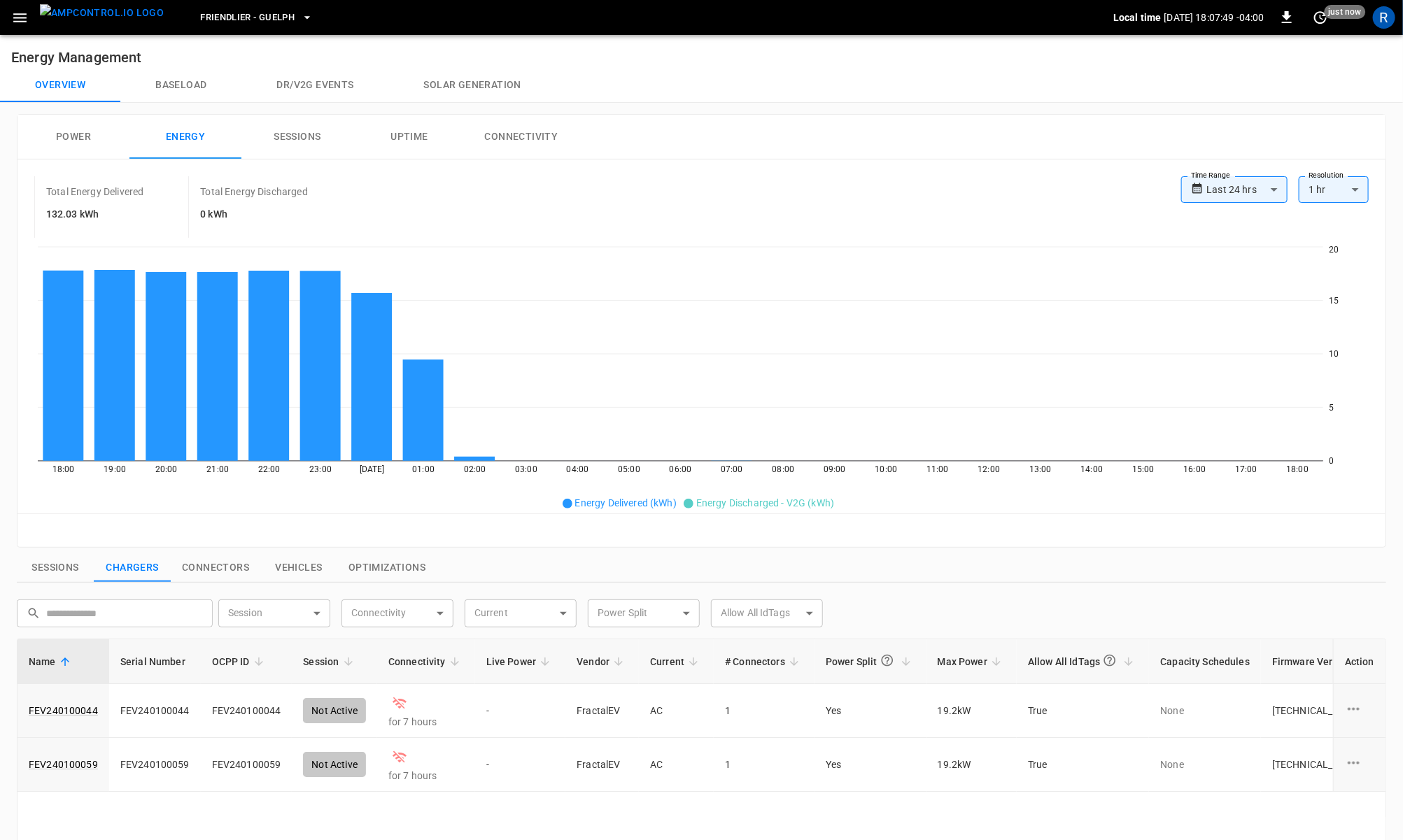
click at [179, 77] on button "Baseload" at bounding box center [180, 85] width 121 height 34
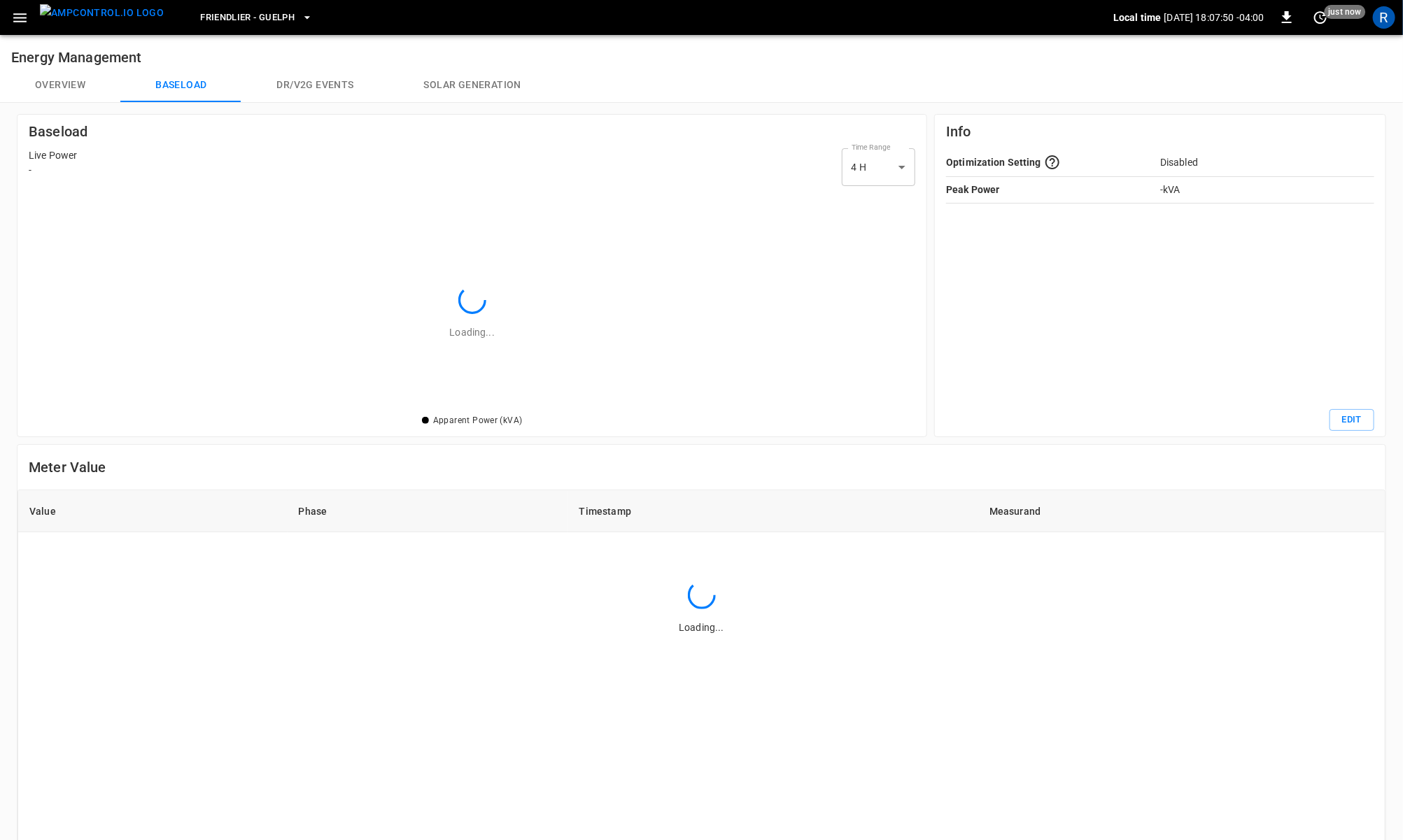
scroll to position [219, 887]
click at [79, 91] on button "Overview" at bounding box center [60, 85] width 120 height 34
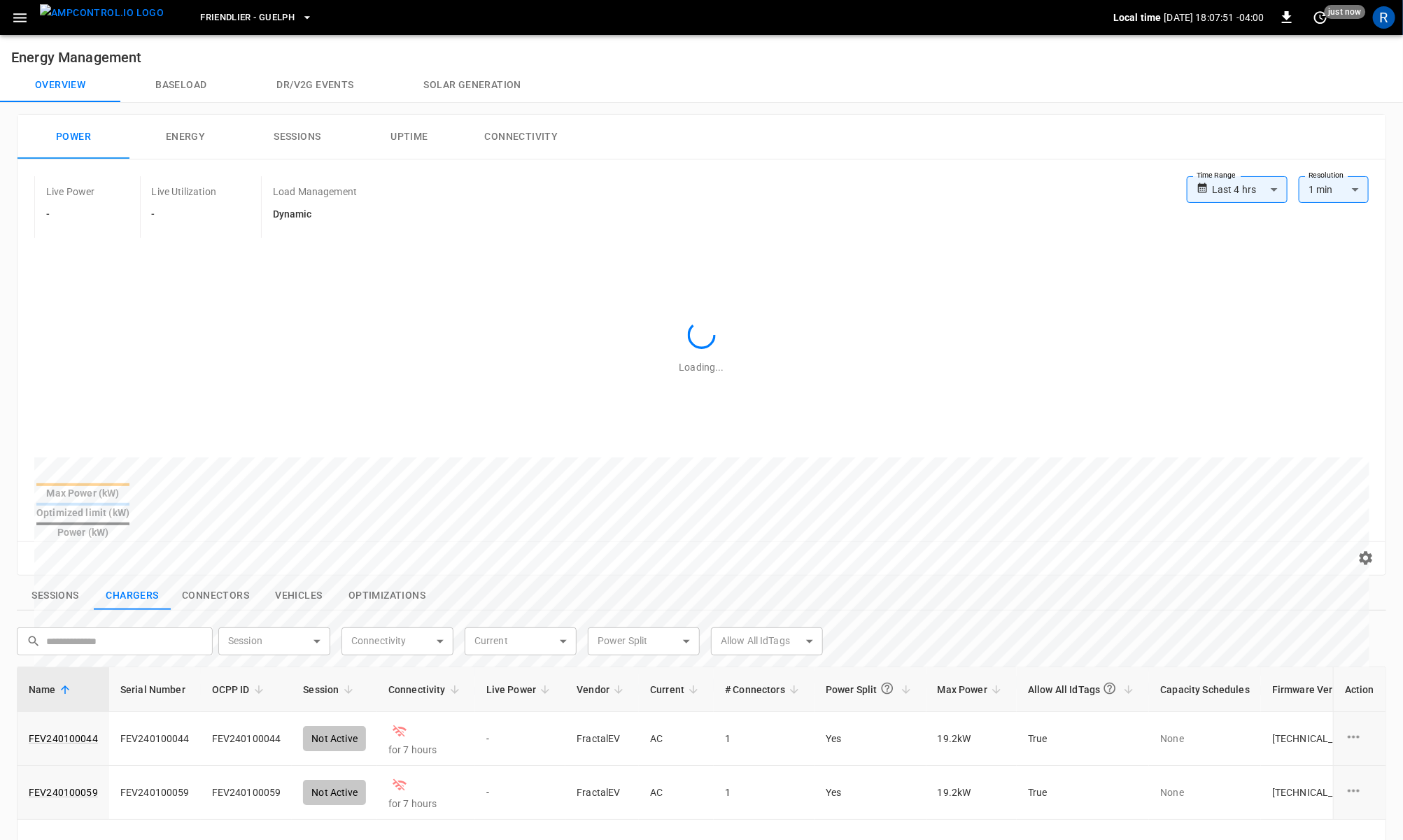
click at [209, 135] on button "Energy" at bounding box center [185, 137] width 112 height 44
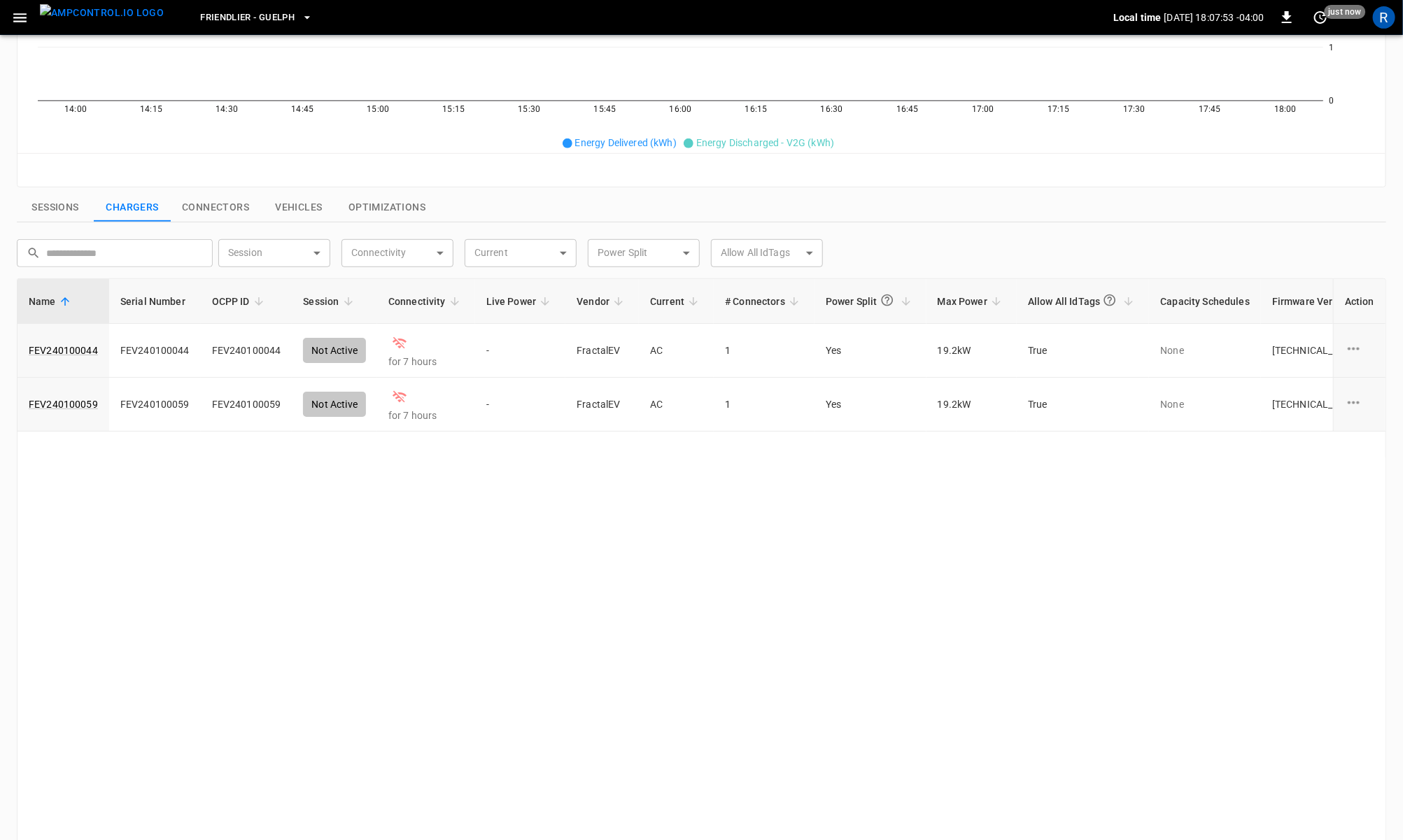
scroll to position [434, 0]
